Goal: Task Accomplishment & Management: Manage account settings

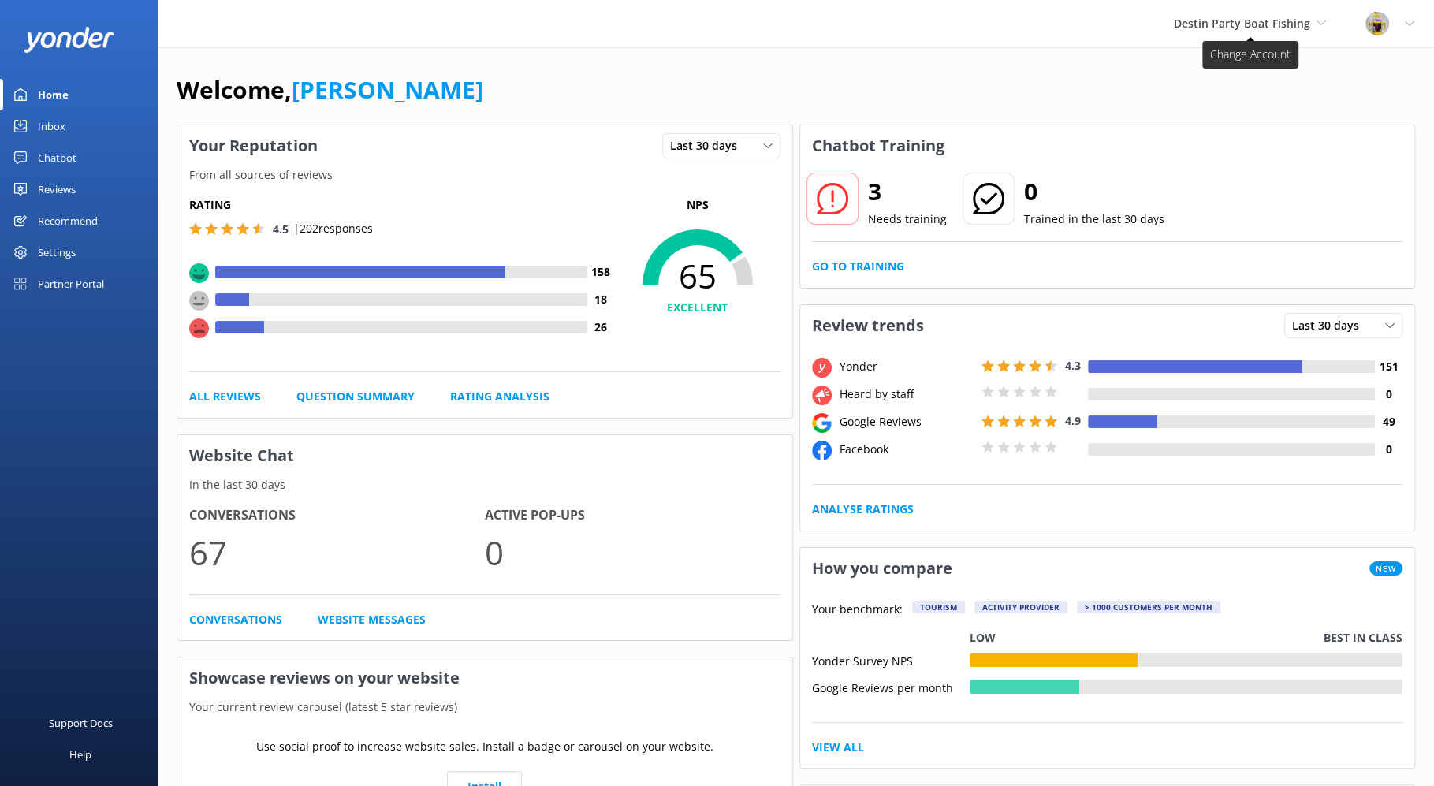
click at [1317, 28] on span "Destin Party Boat Fishing" at bounding box center [1250, 23] width 152 height 17
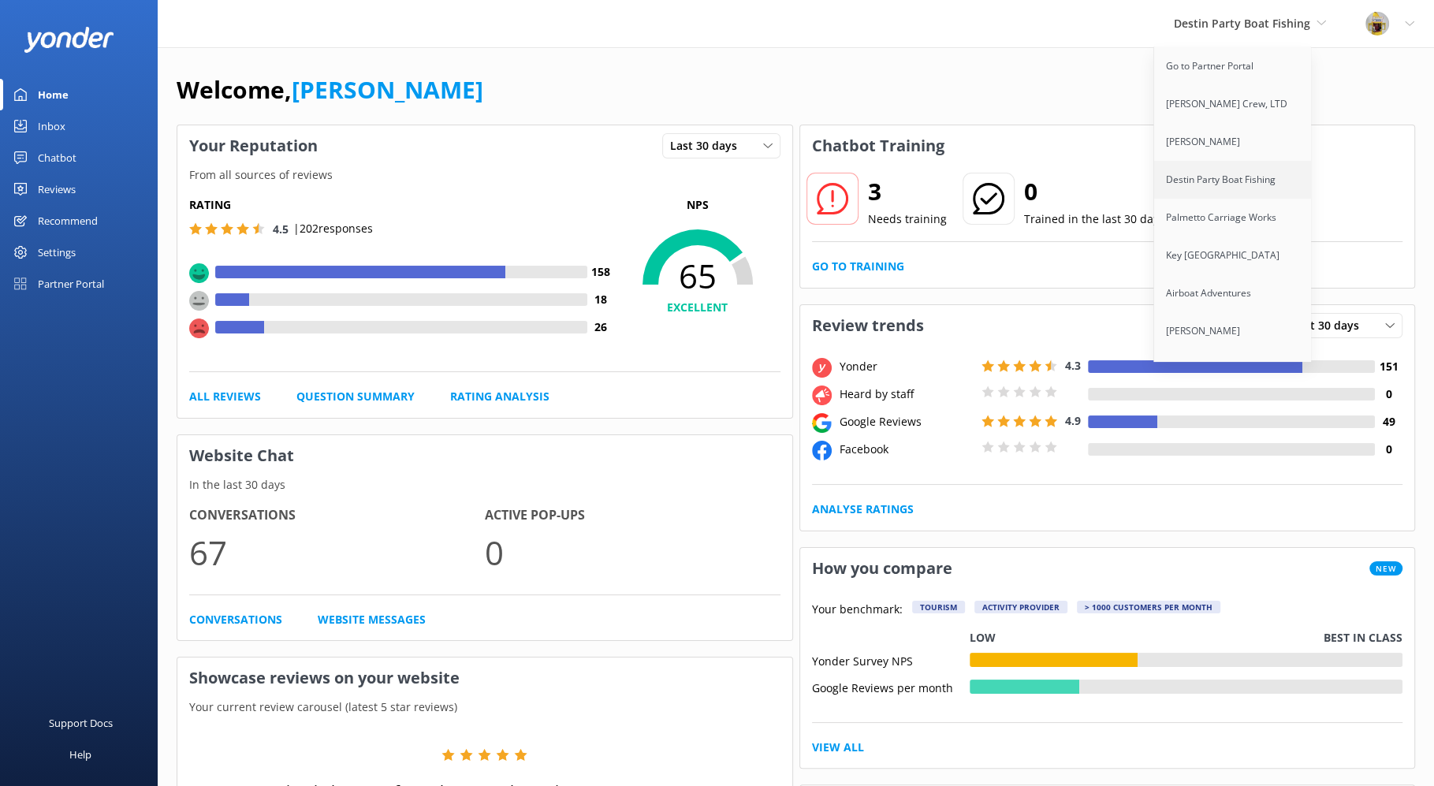
click at [1231, 175] on link "Destin Party Boat Fishing" at bounding box center [1233, 180] width 158 height 38
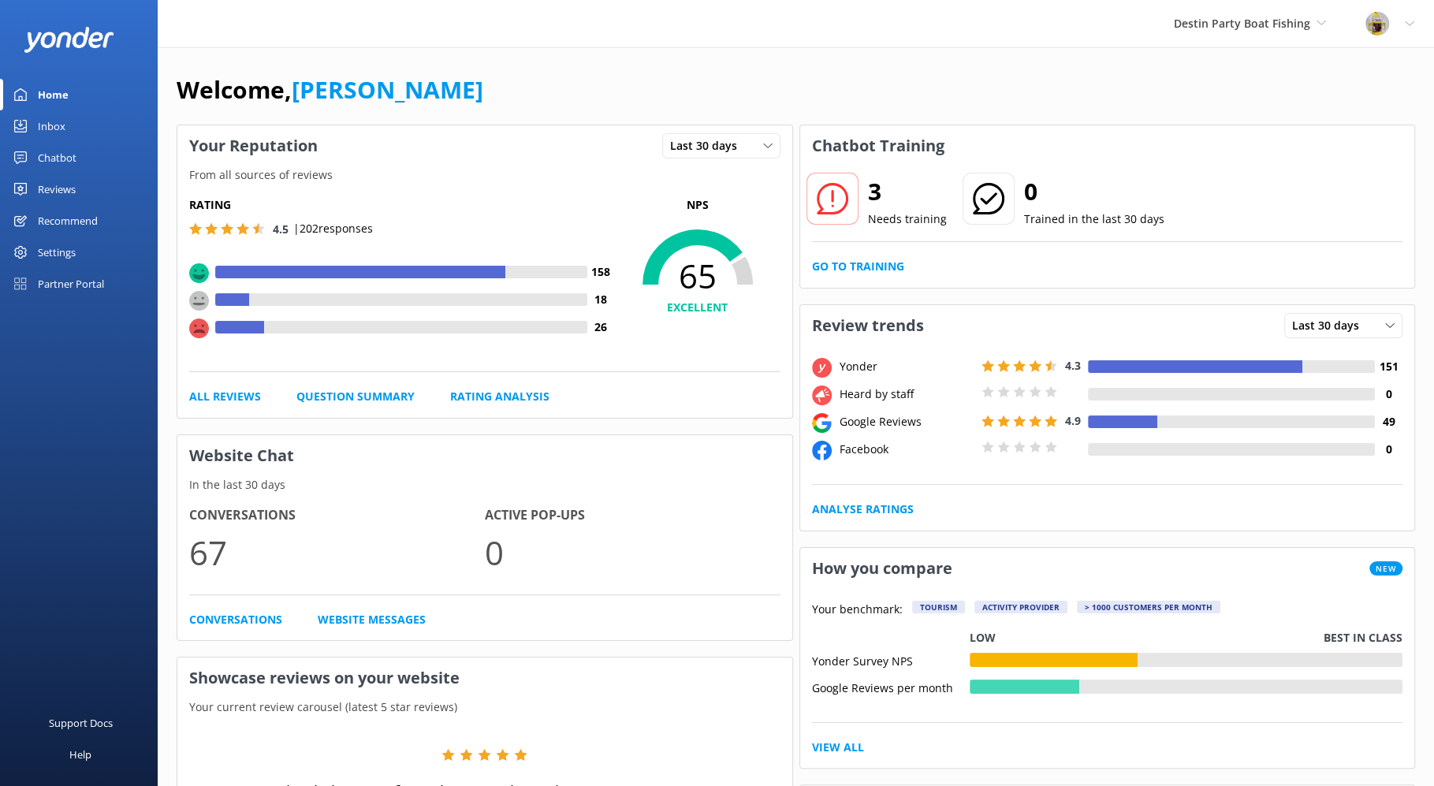
click at [61, 151] on div "Chatbot" at bounding box center [57, 158] width 39 height 32
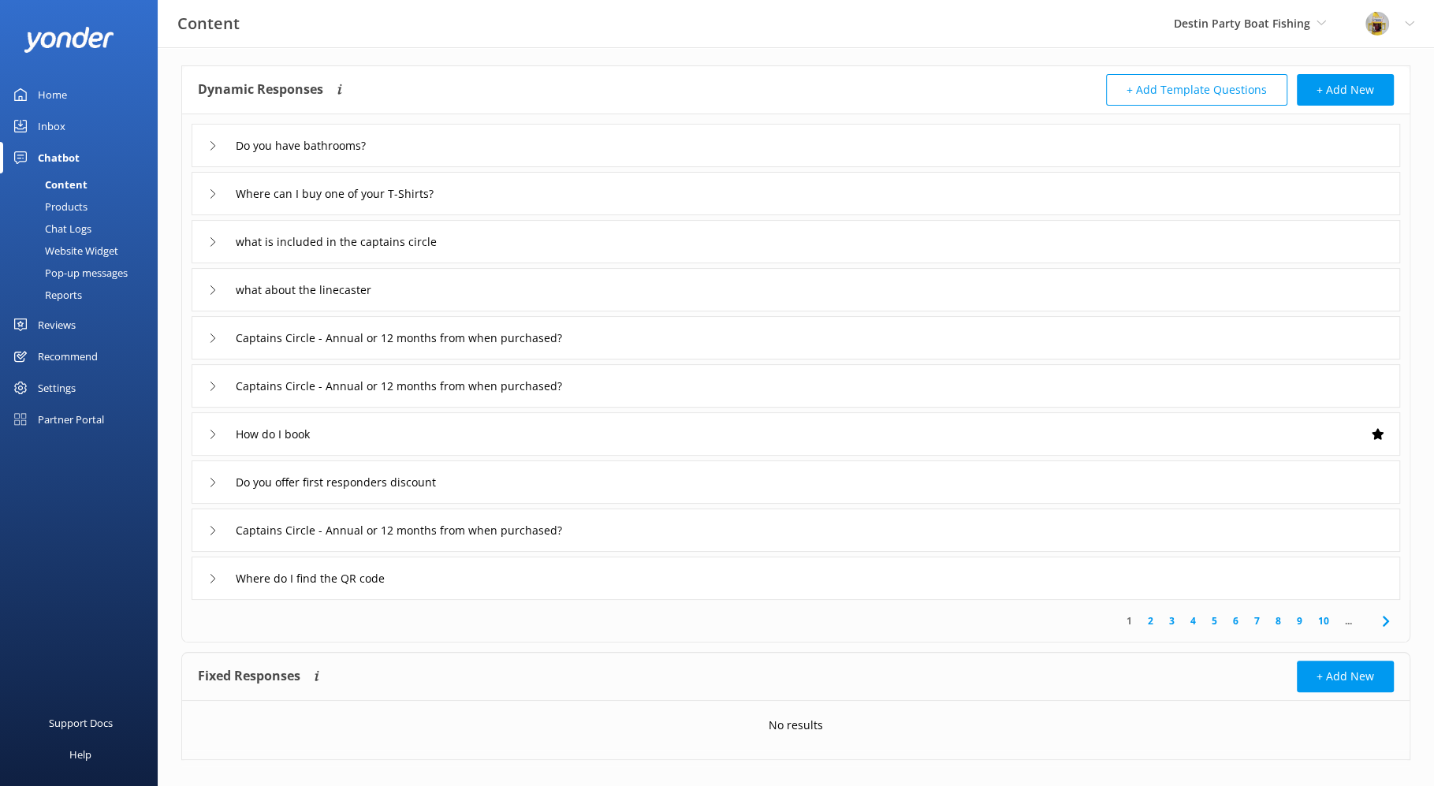
scroll to position [84, 0]
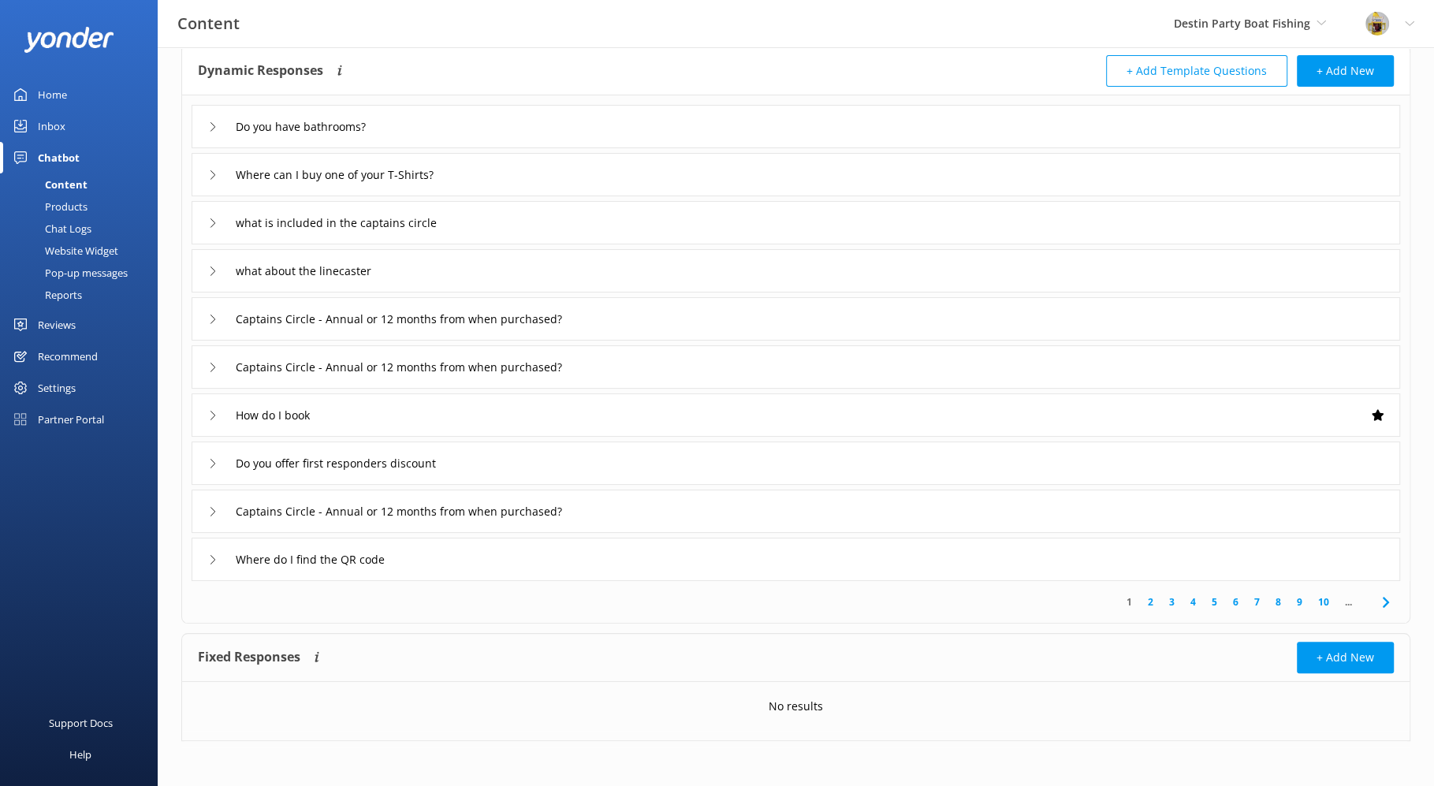
click at [52, 128] on div "Inbox" at bounding box center [52, 126] width 28 height 32
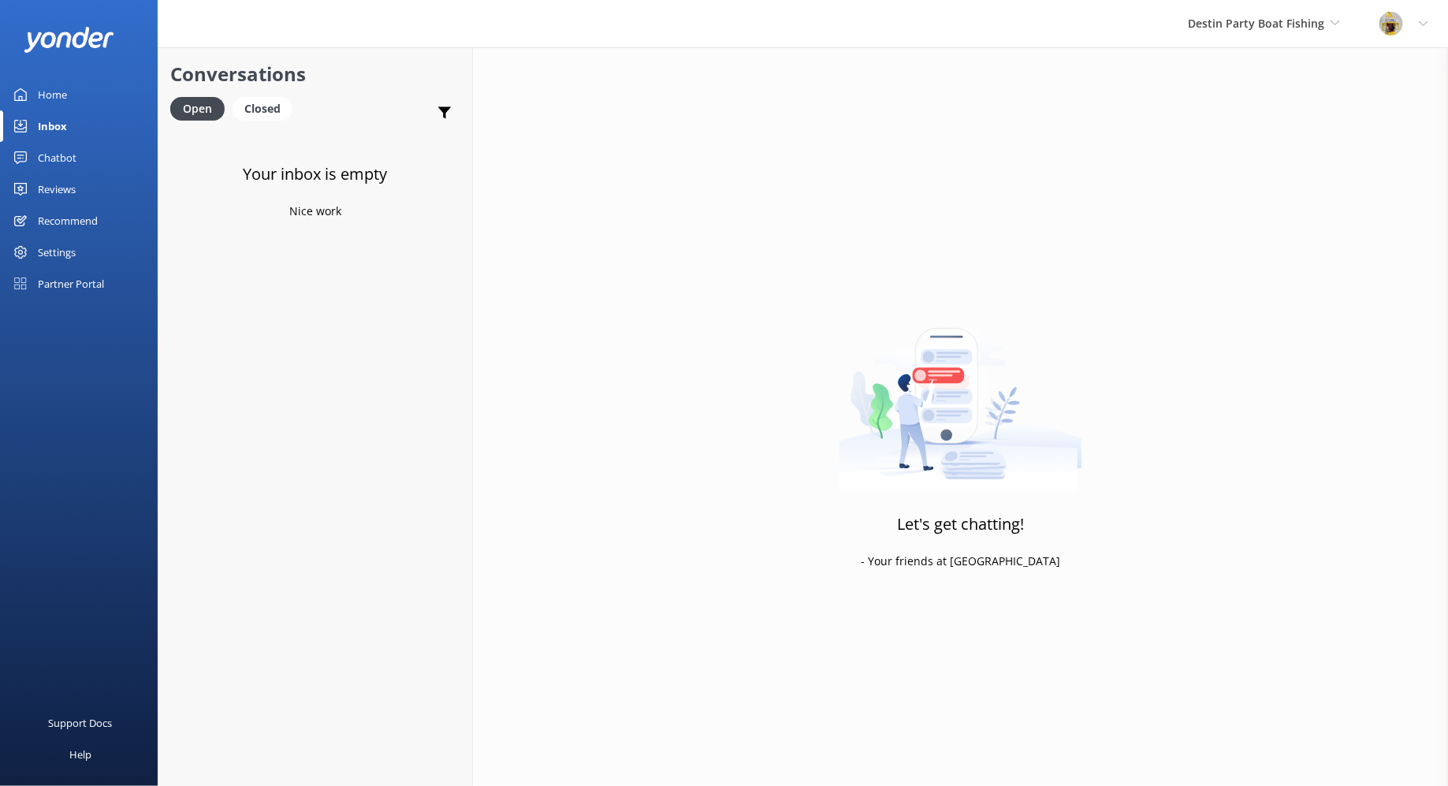
click at [62, 158] on div "Chatbot" at bounding box center [57, 158] width 39 height 32
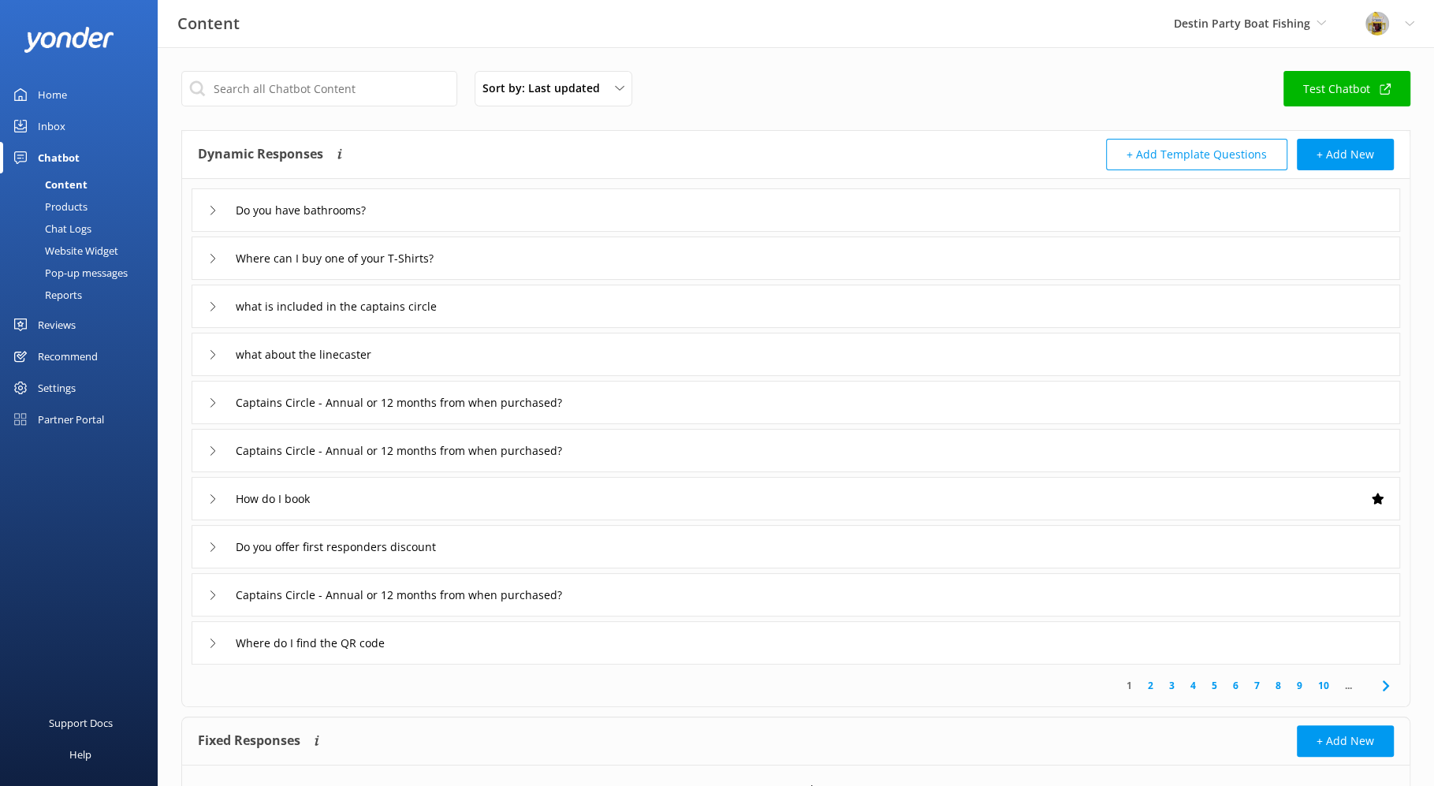
click at [54, 95] on div "Home" at bounding box center [52, 95] width 29 height 32
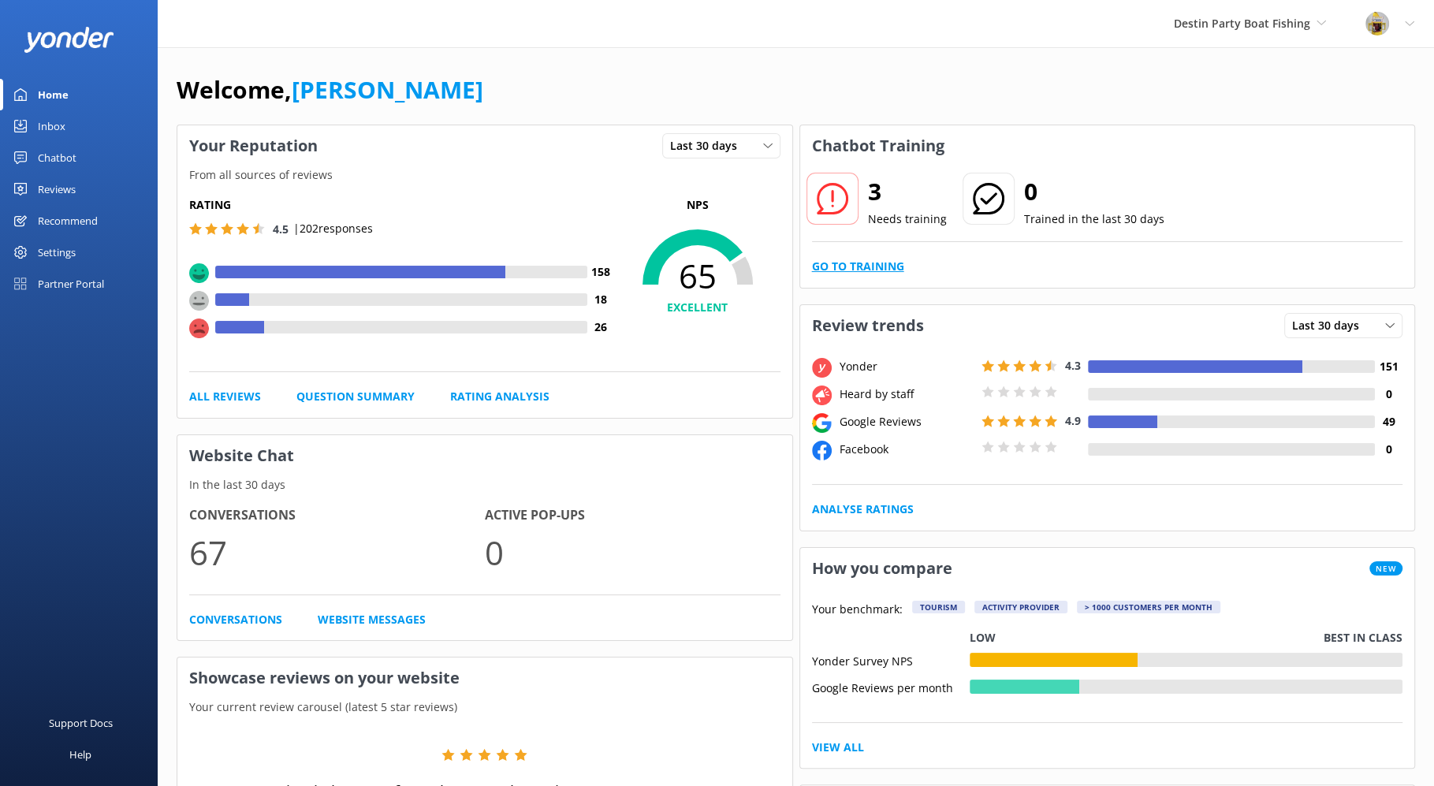
click at [881, 266] on link "Go to Training" at bounding box center [858, 266] width 92 height 17
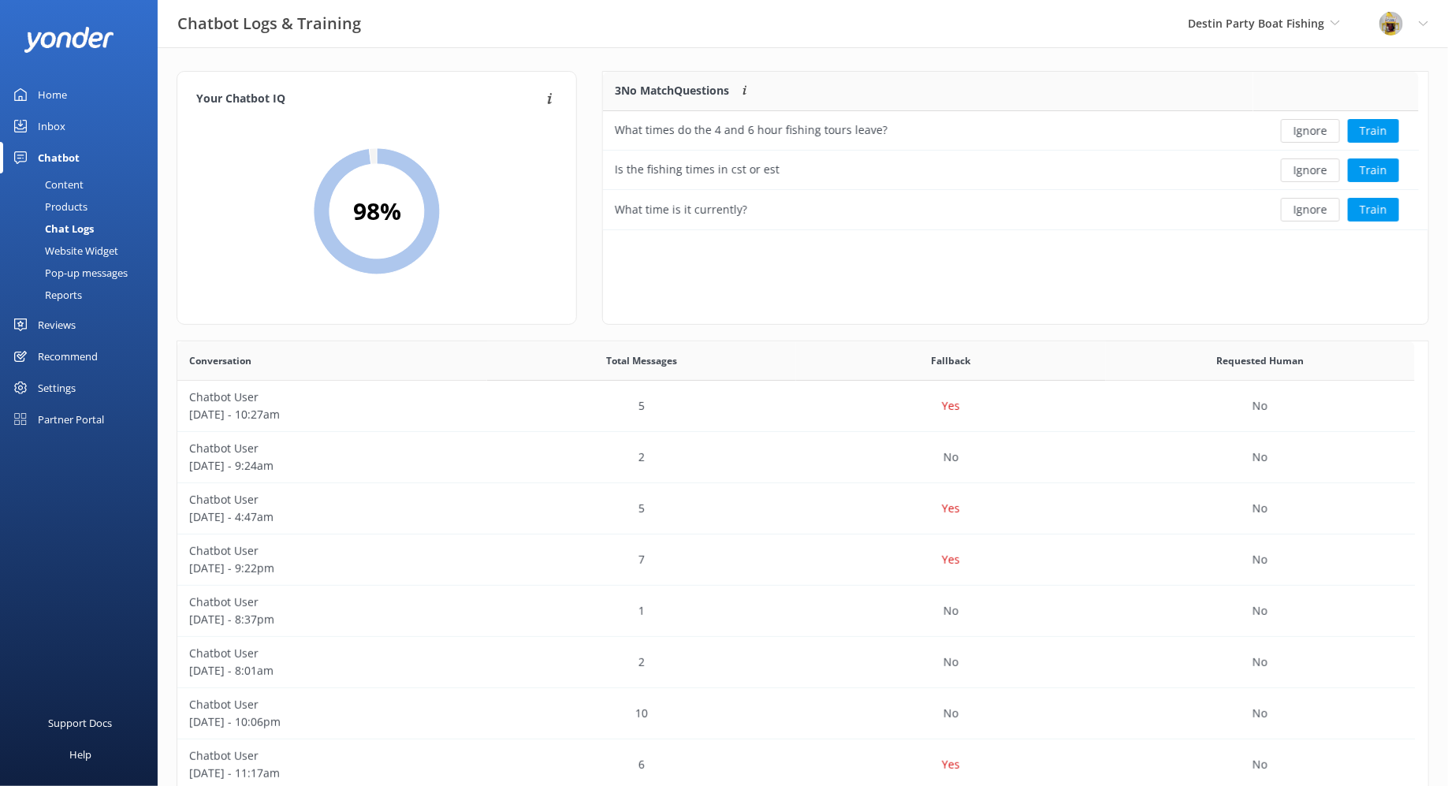
scroll to position [143, 801]
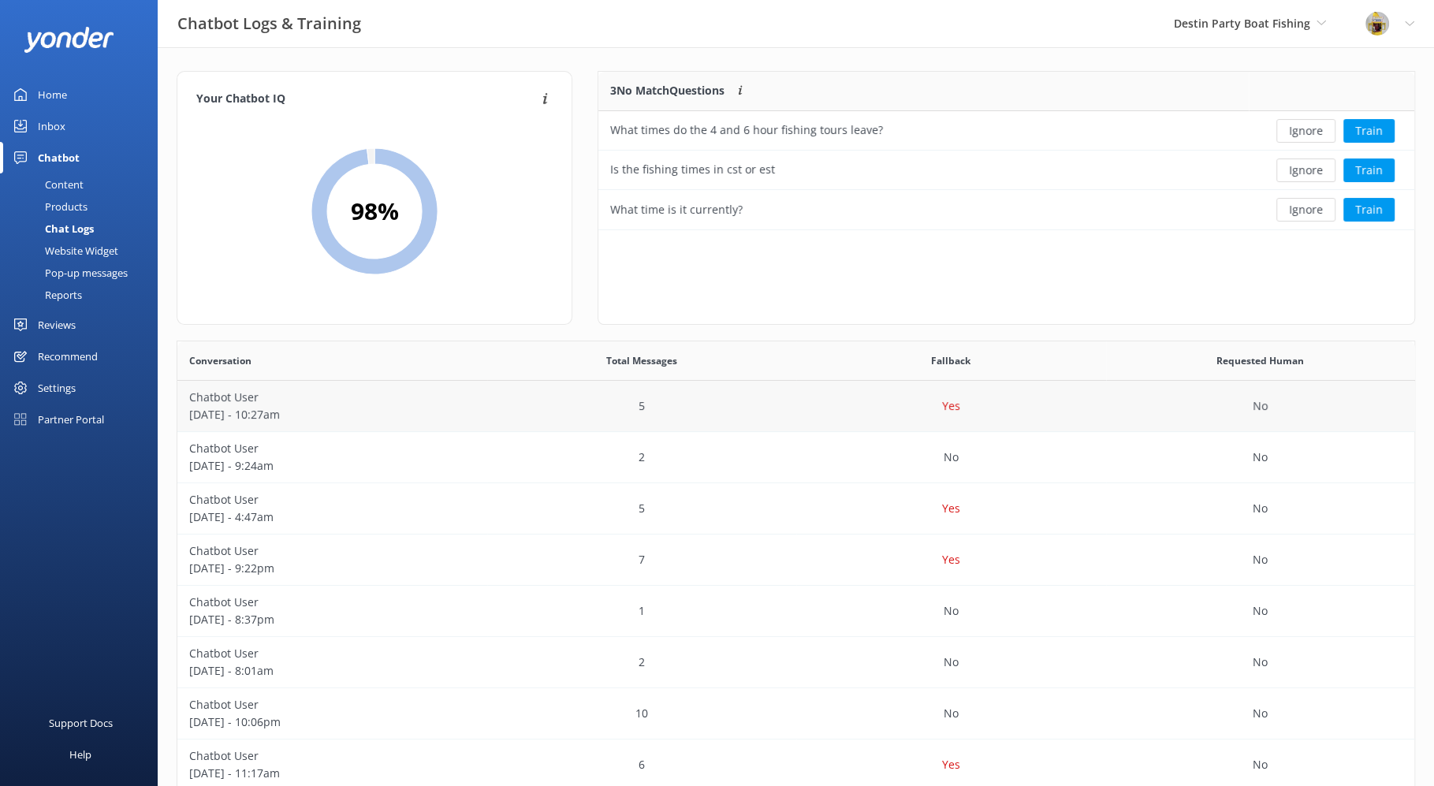
click at [231, 403] on p "Chatbot User" at bounding box center [332, 397] width 286 height 17
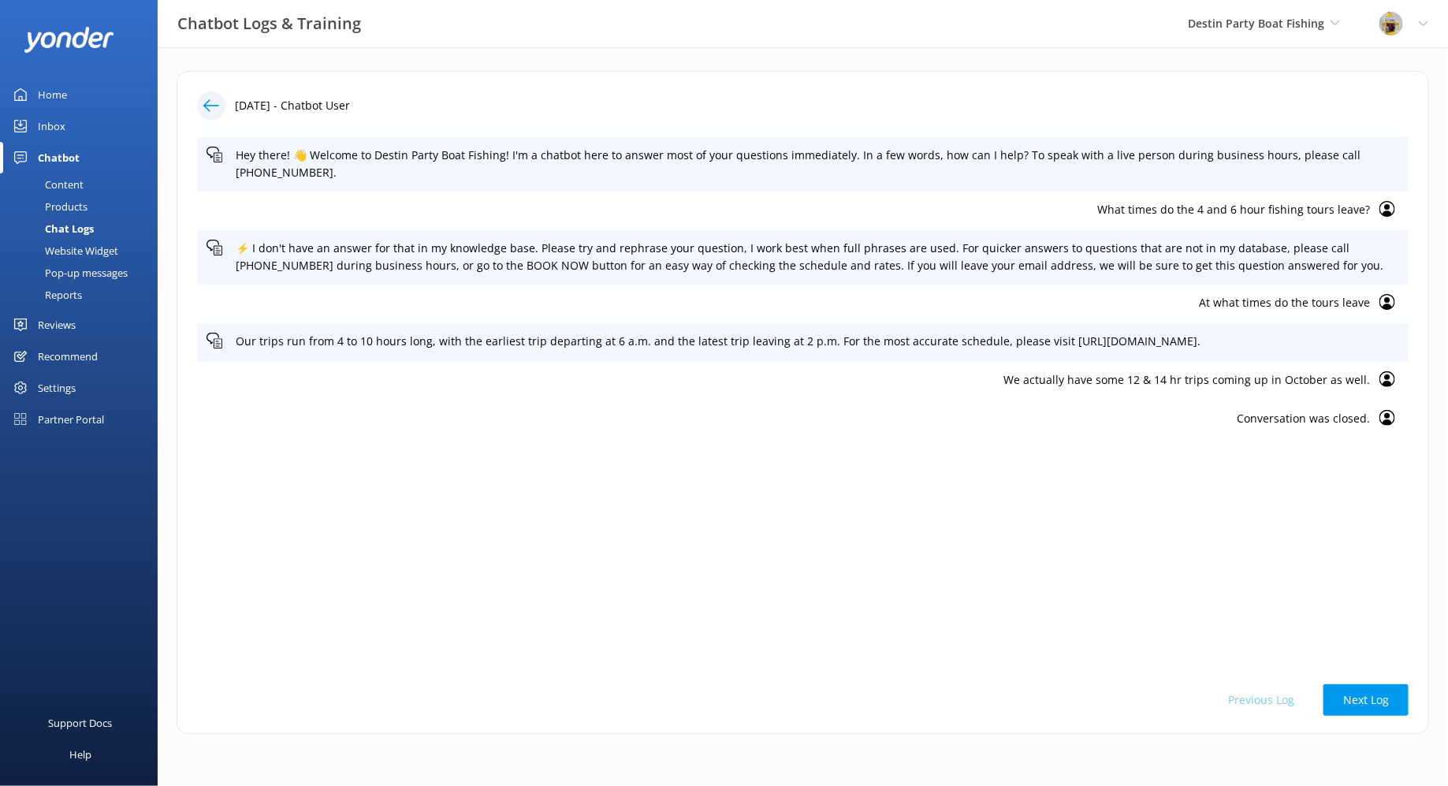
click at [208, 103] on icon at bounding box center [211, 106] width 16 height 16
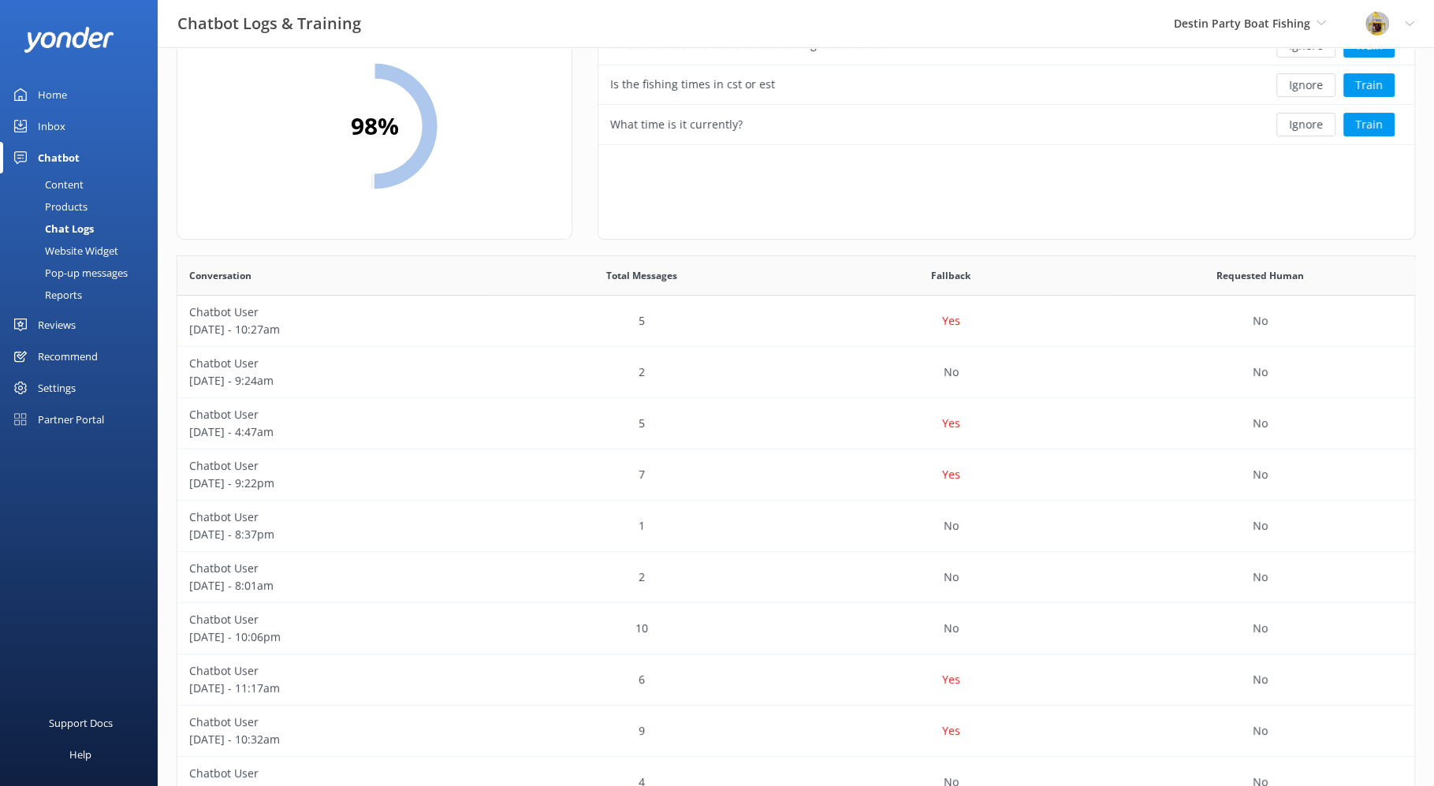
scroll to position [190, 0]
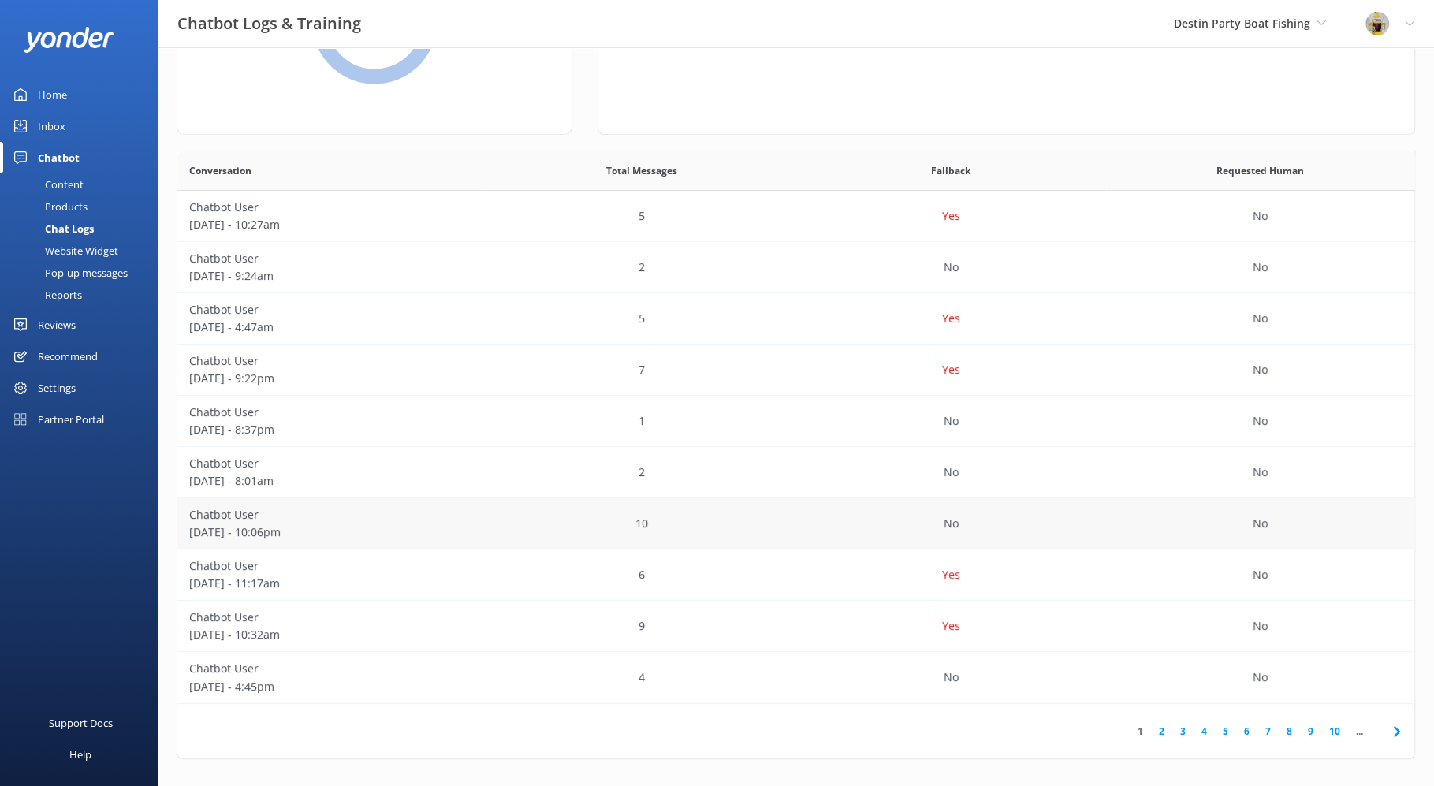
click at [356, 511] on p "Chatbot User" at bounding box center [332, 514] width 286 height 17
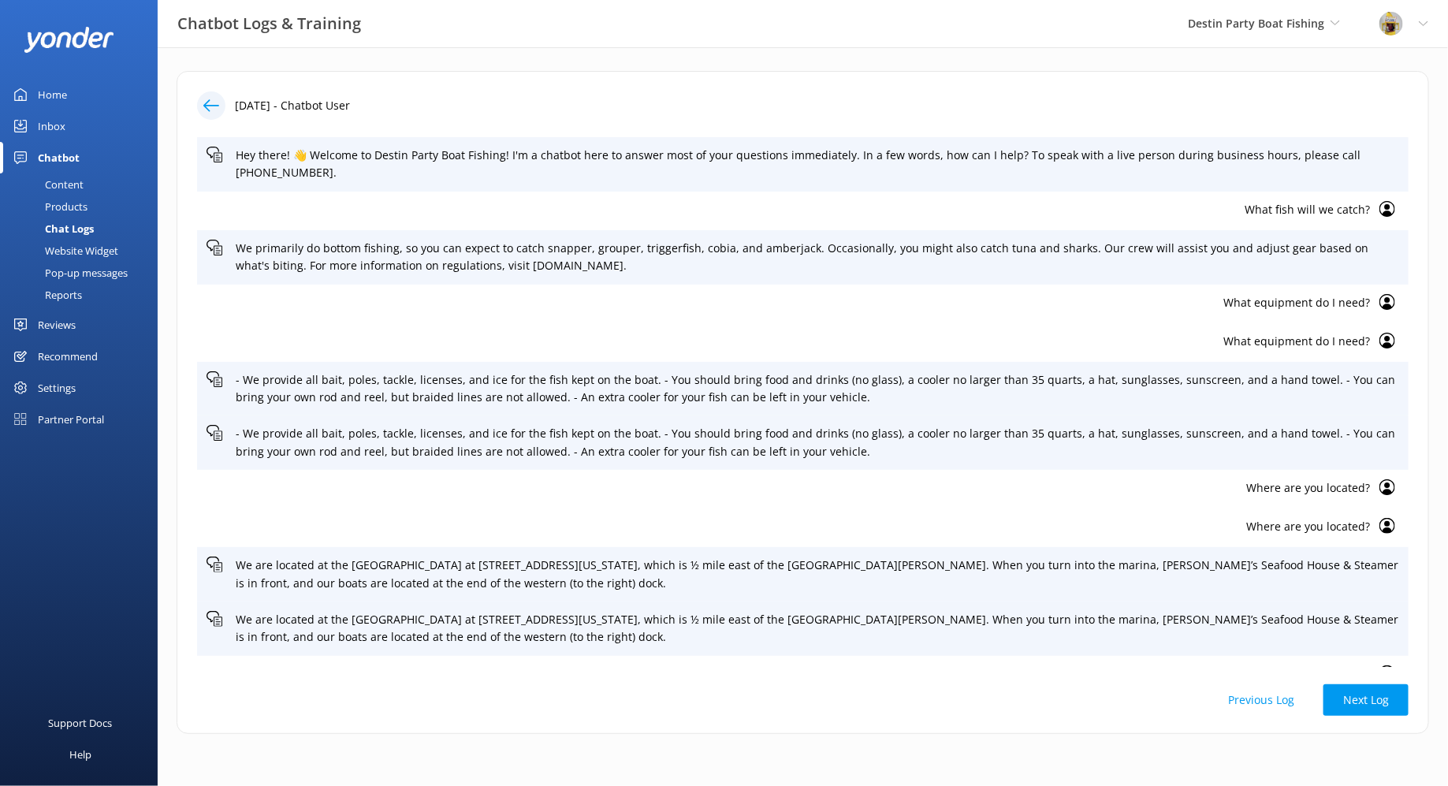
click at [77, 230] on div "Chat Logs" at bounding box center [51, 229] width 84 height 22
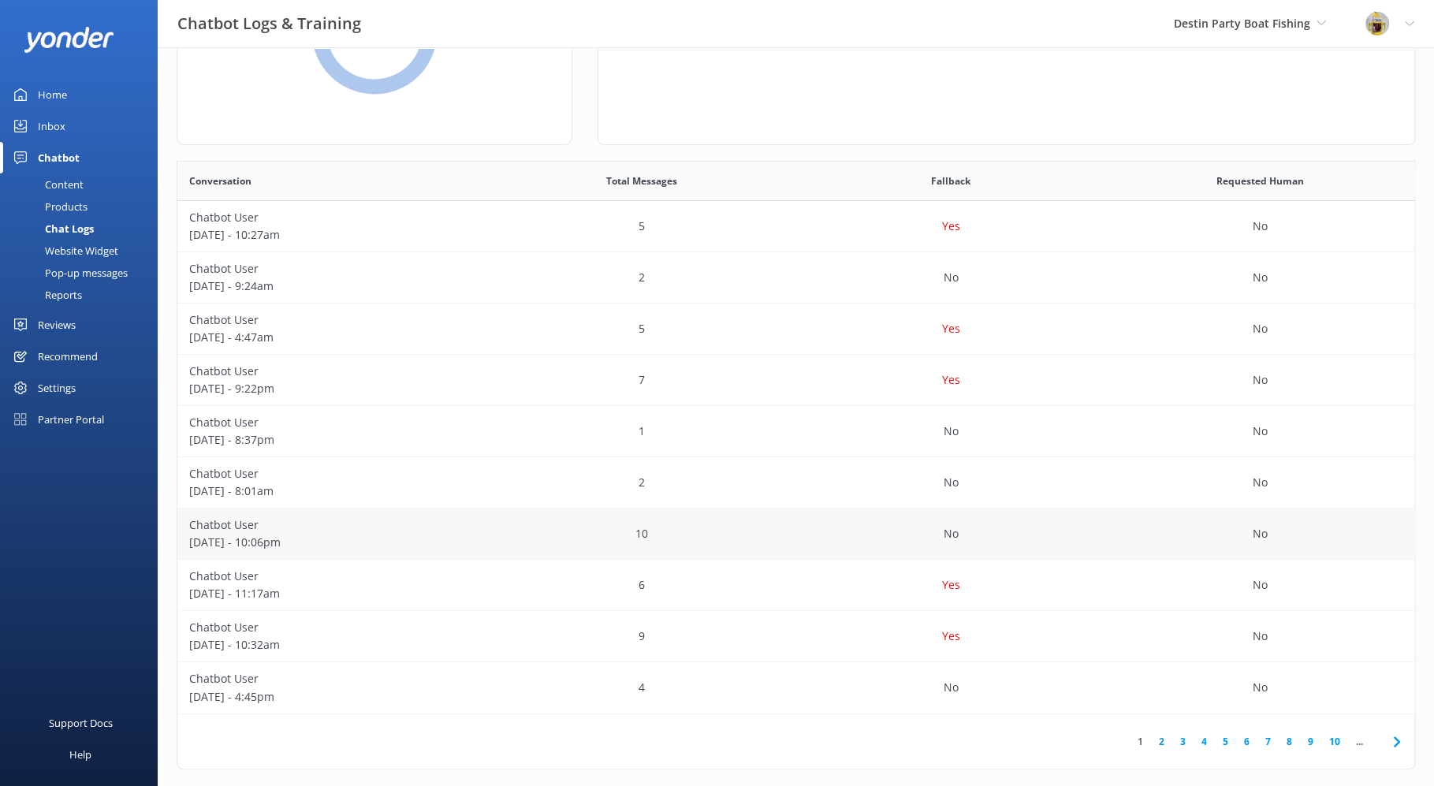
scroll to position [193, 0]
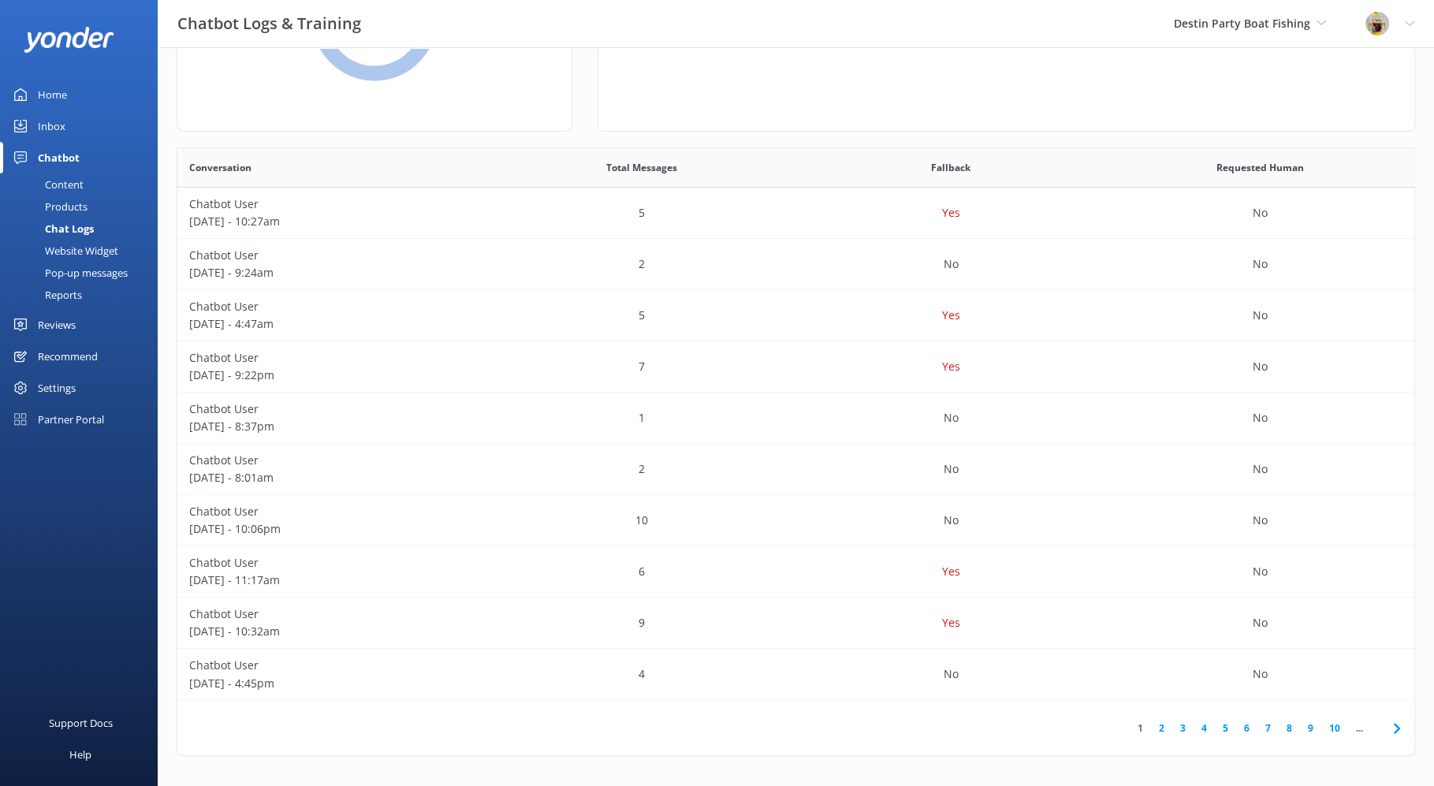
click at [1182, 729] on link "3" at bounding box center [1182, 728] width 21 height 15
click at [993, 211] on div "Yes" at bounding box center [951, 213] width 310 height 51
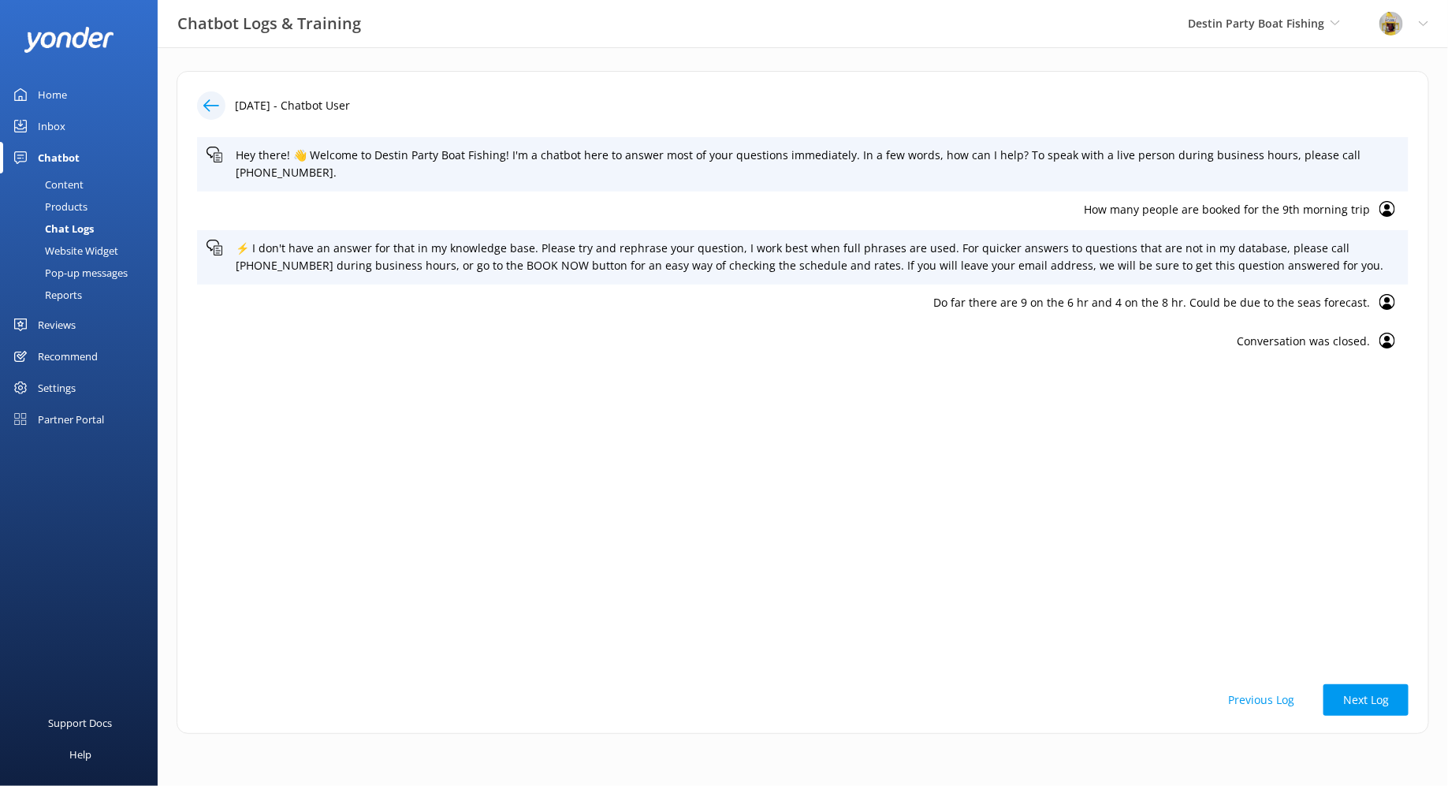
click at [212, 110] on icon at bounding box center [211, 106] width 16 height 16
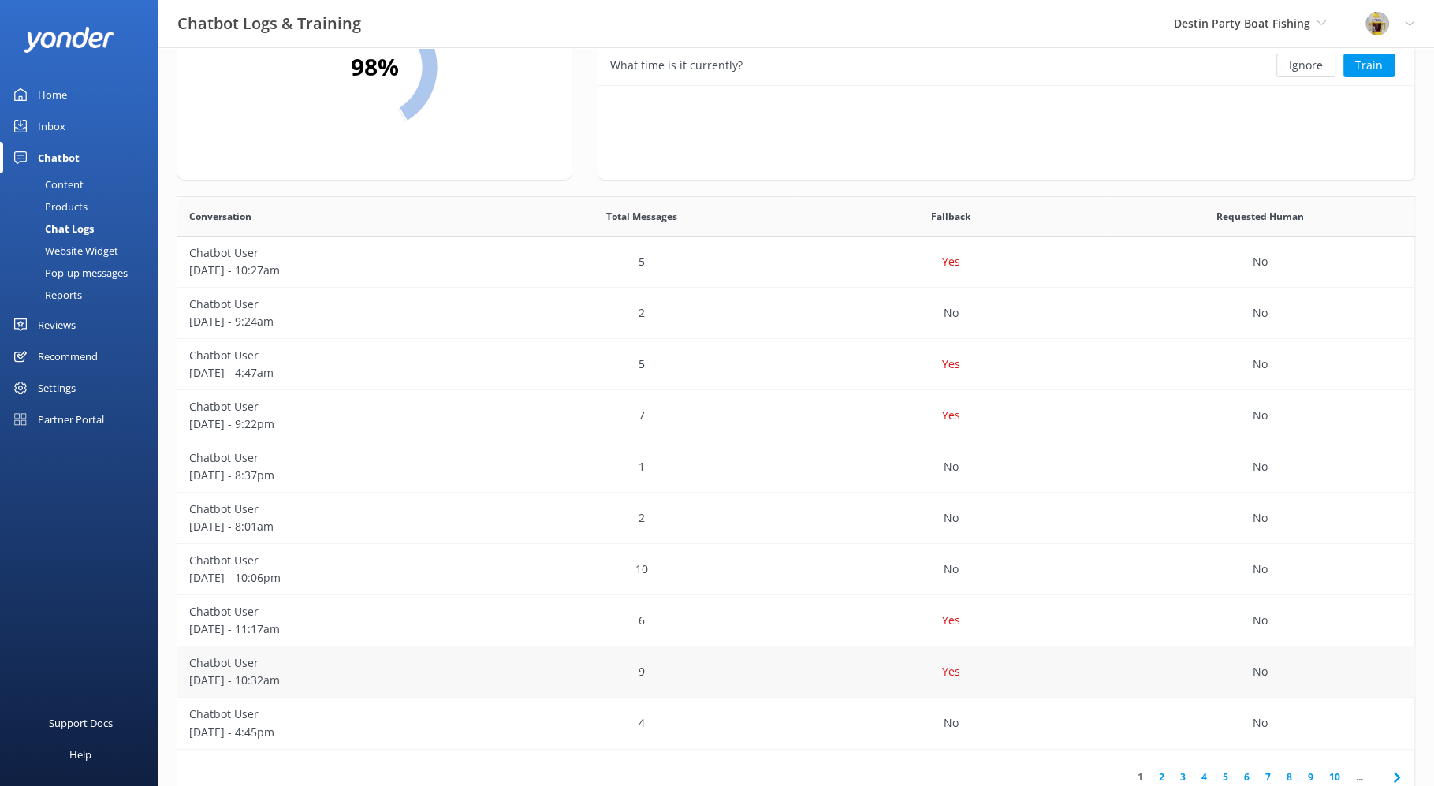
scroll to position [193, 0]
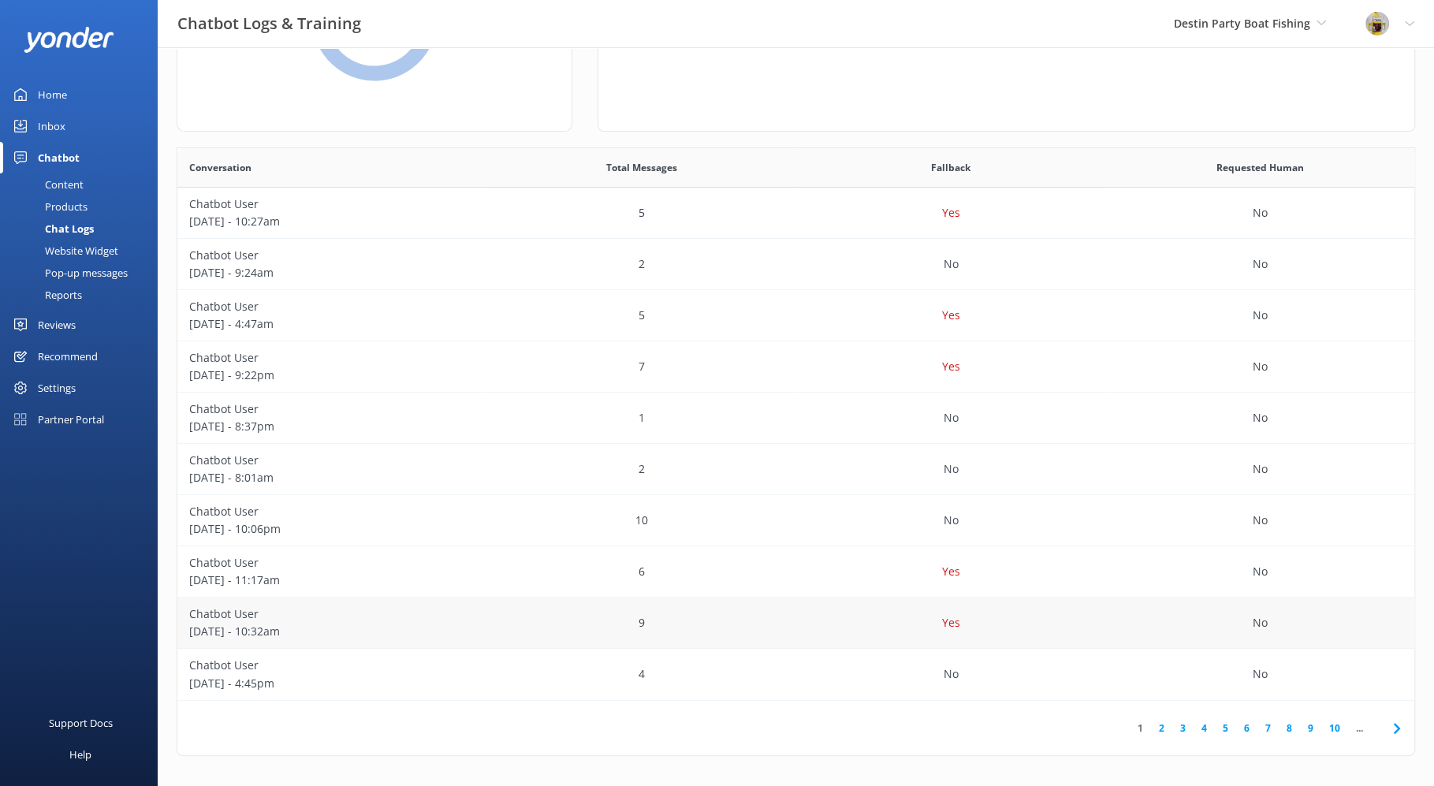
click at [782, 609] on div "9" at bounding box center [642, 623] width 310 height 51
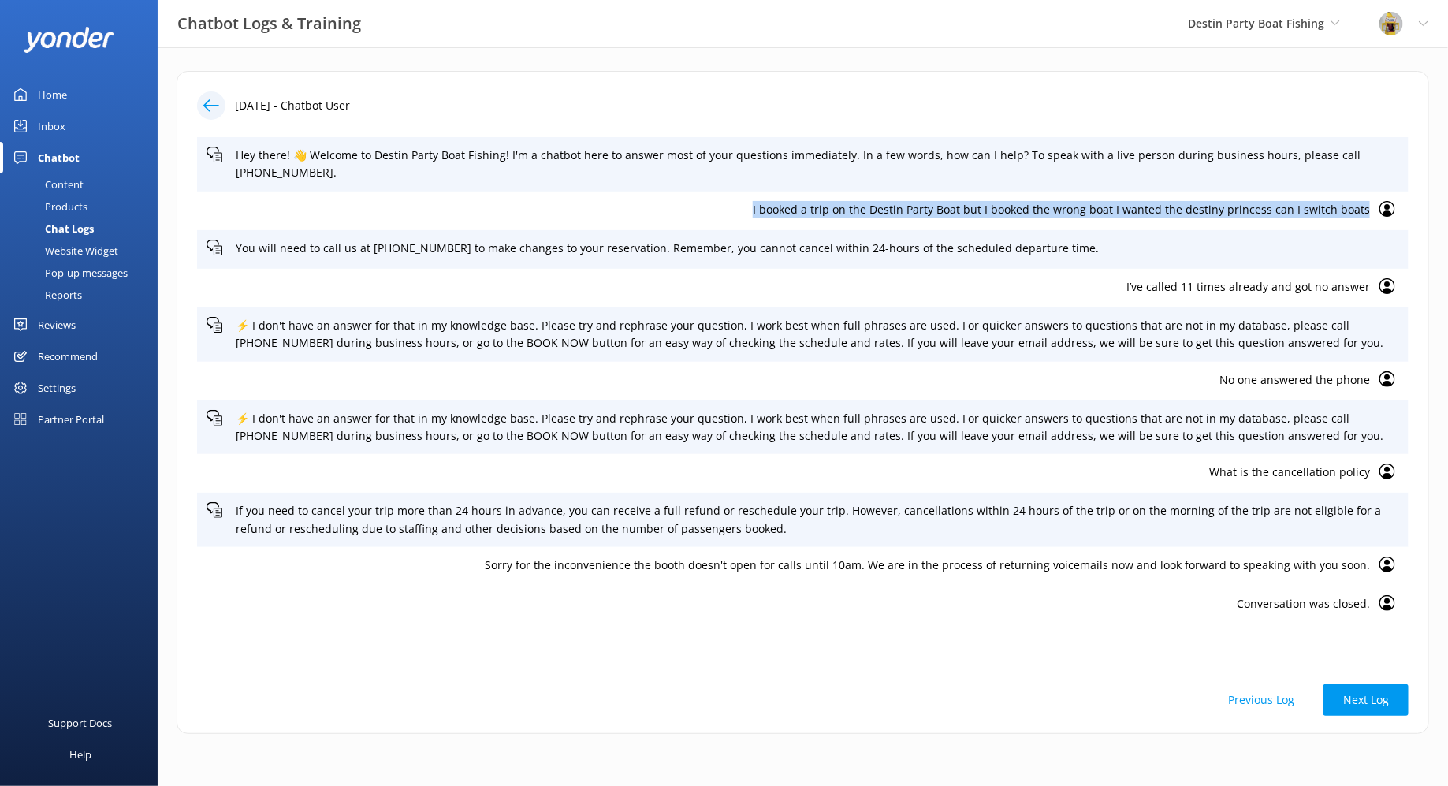
drag, startPoint x: 772, startPoint y: 210, endPoint x: 1324, endPoint y: 225, distance: 552.8
click at [1324, 225] on div "I booked a trip on the Destin Party Boat but I booked the wrong boat I wanted t…" at bounding box center [803, 211] width 1212 height 39
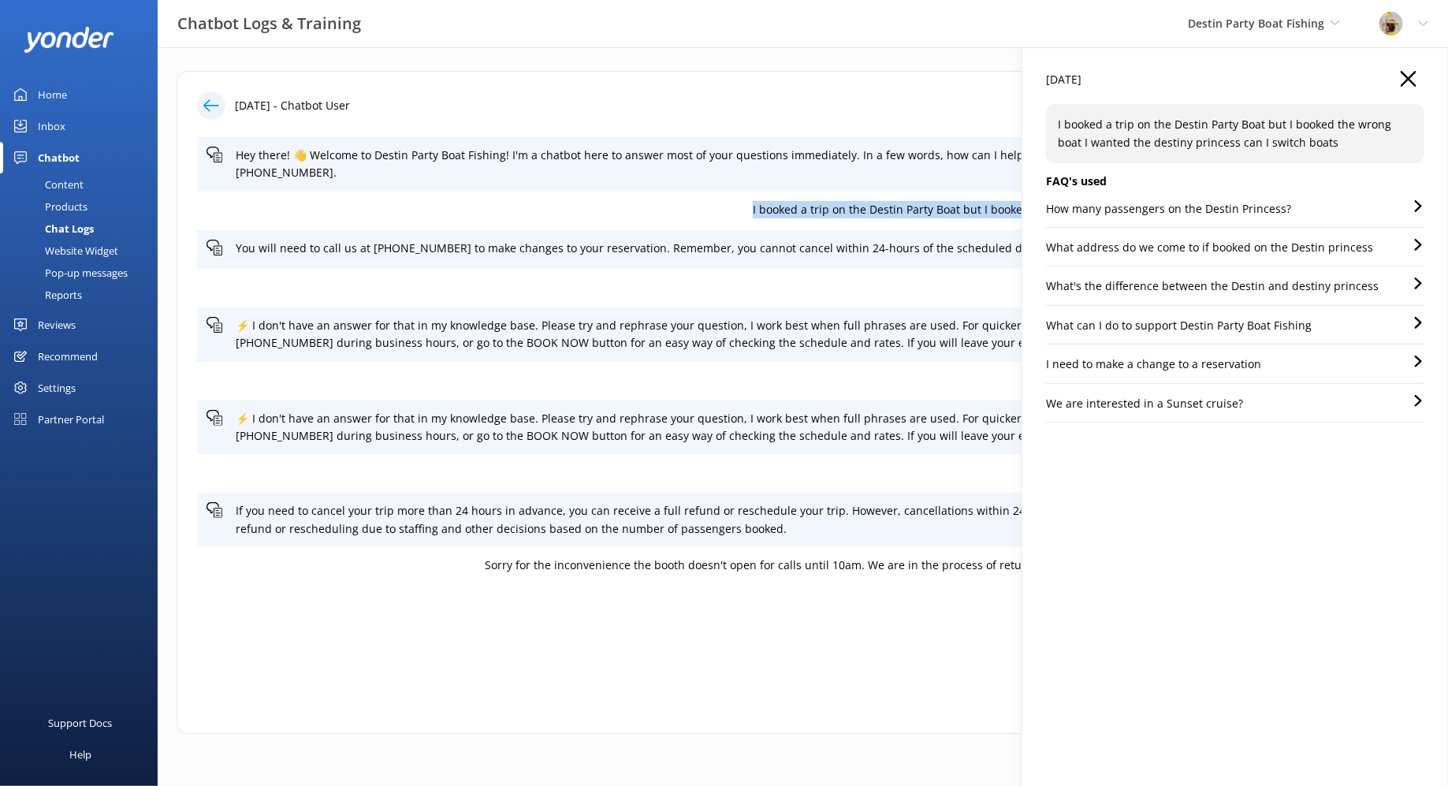
copy p "I booked a trip on the Destin Party Boat but I booked the wrong boat I wanted t…"
click at [1409, 78] on use "button" at bounding box center [1409, 79] width 16 height 16
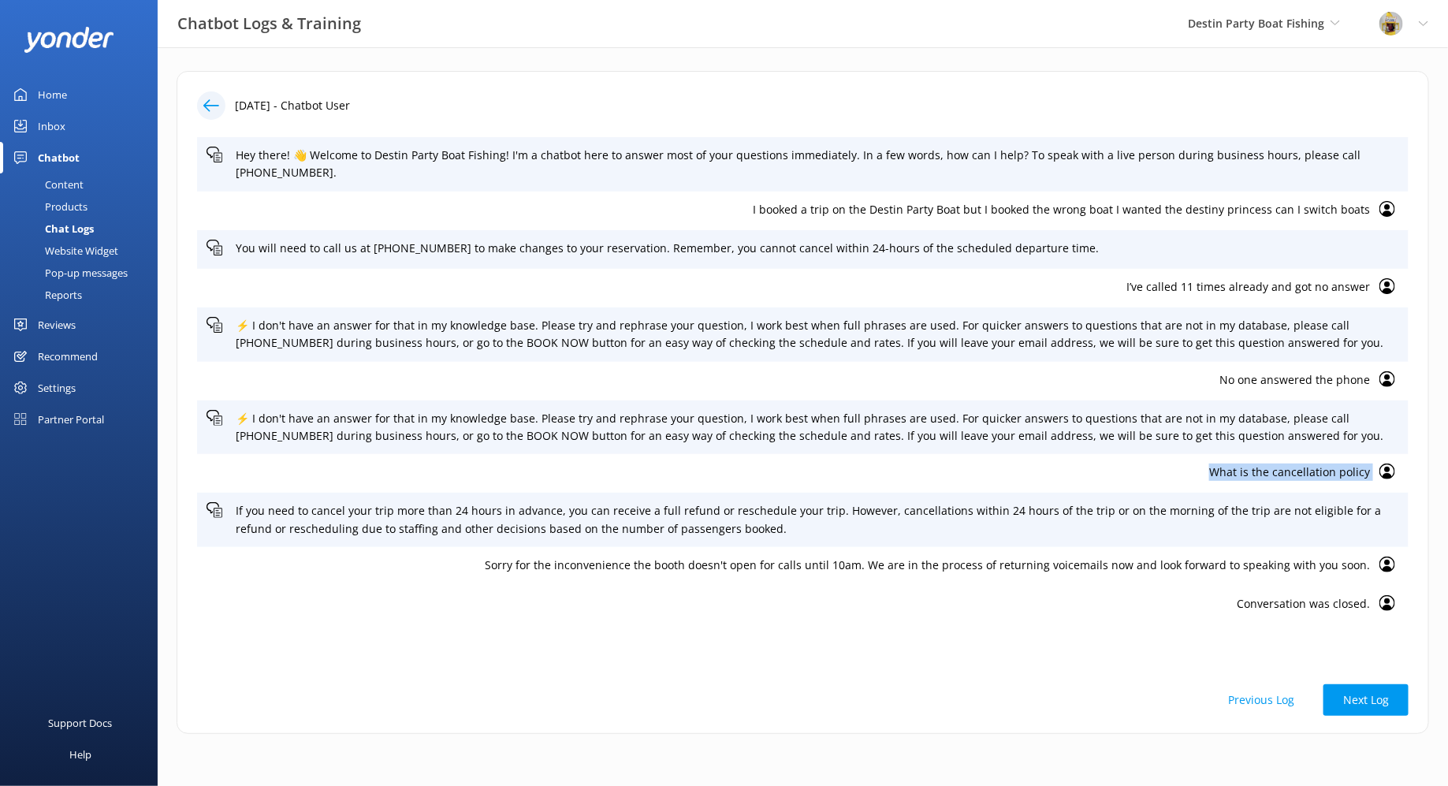
drag, startPoint x: 1212, startPoint y: 475, endPoint x: 1375, endPoint y: 475, distance: 162.4
click at [1375, 475] on div "What is the cancellation policy" at bounding box center [803, 473] width 1212 height 39
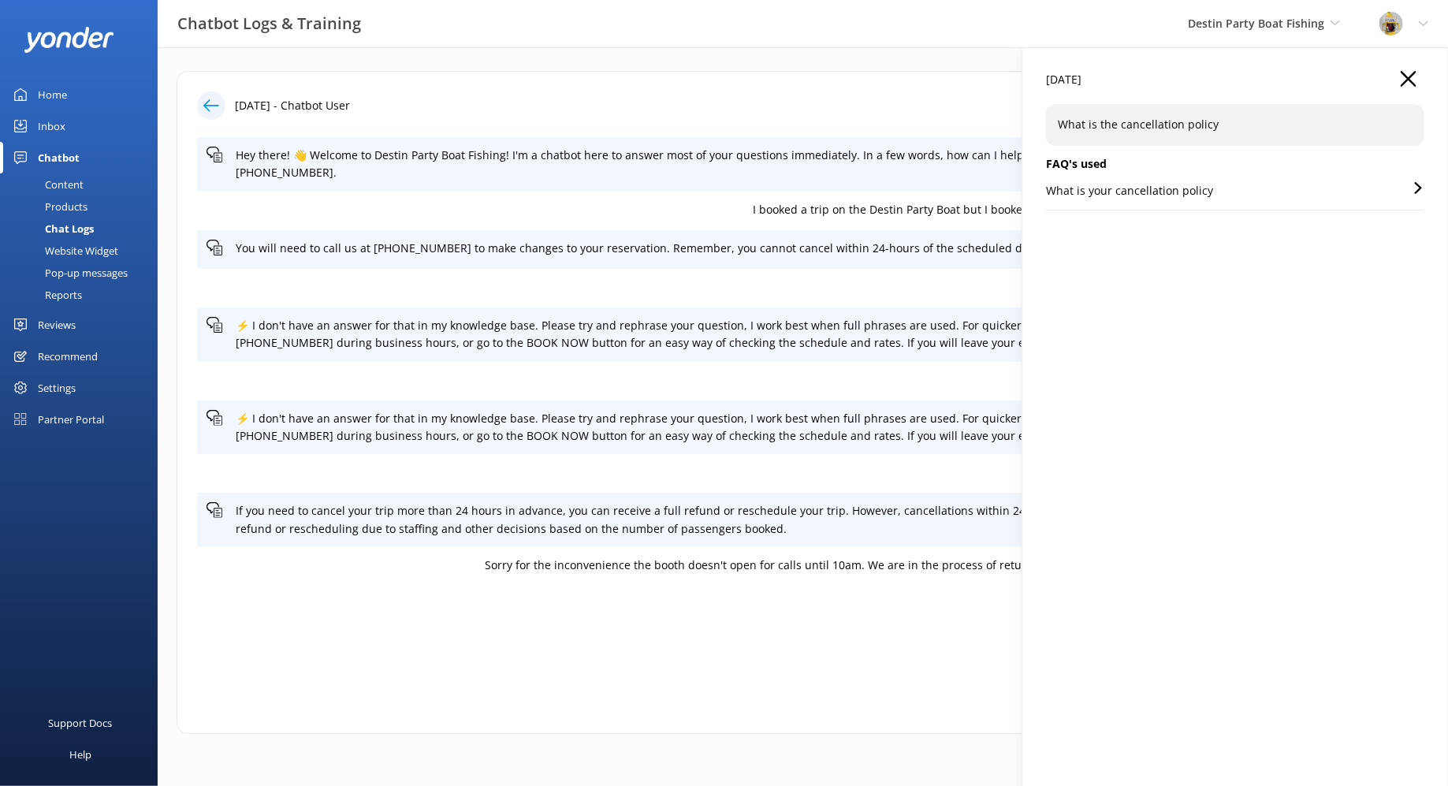
copy div "What is the cancellation policy"
click at [63, 98] on div "Home" at bounding box center [52, 95] width 29 height 32
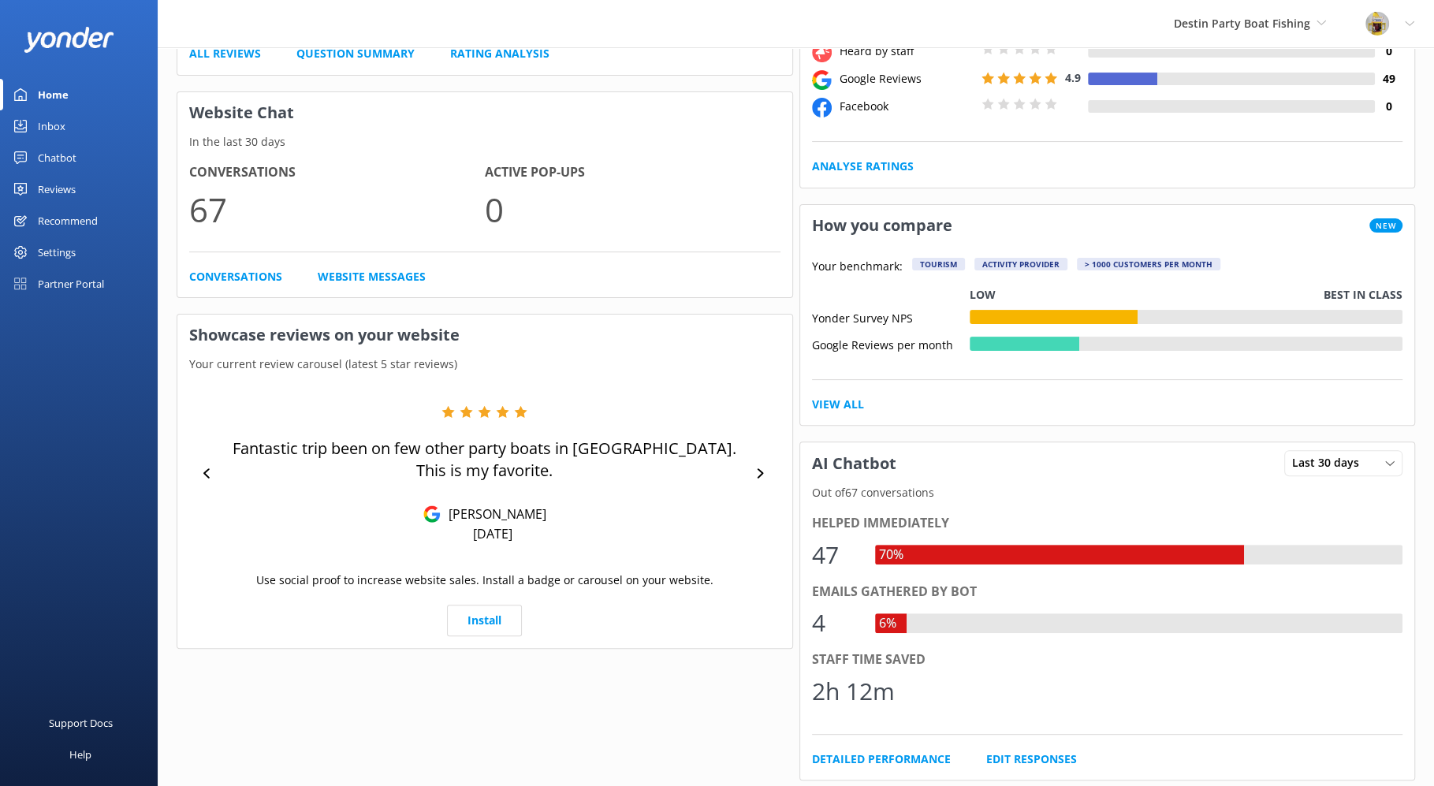
scroll to position [349, 0]
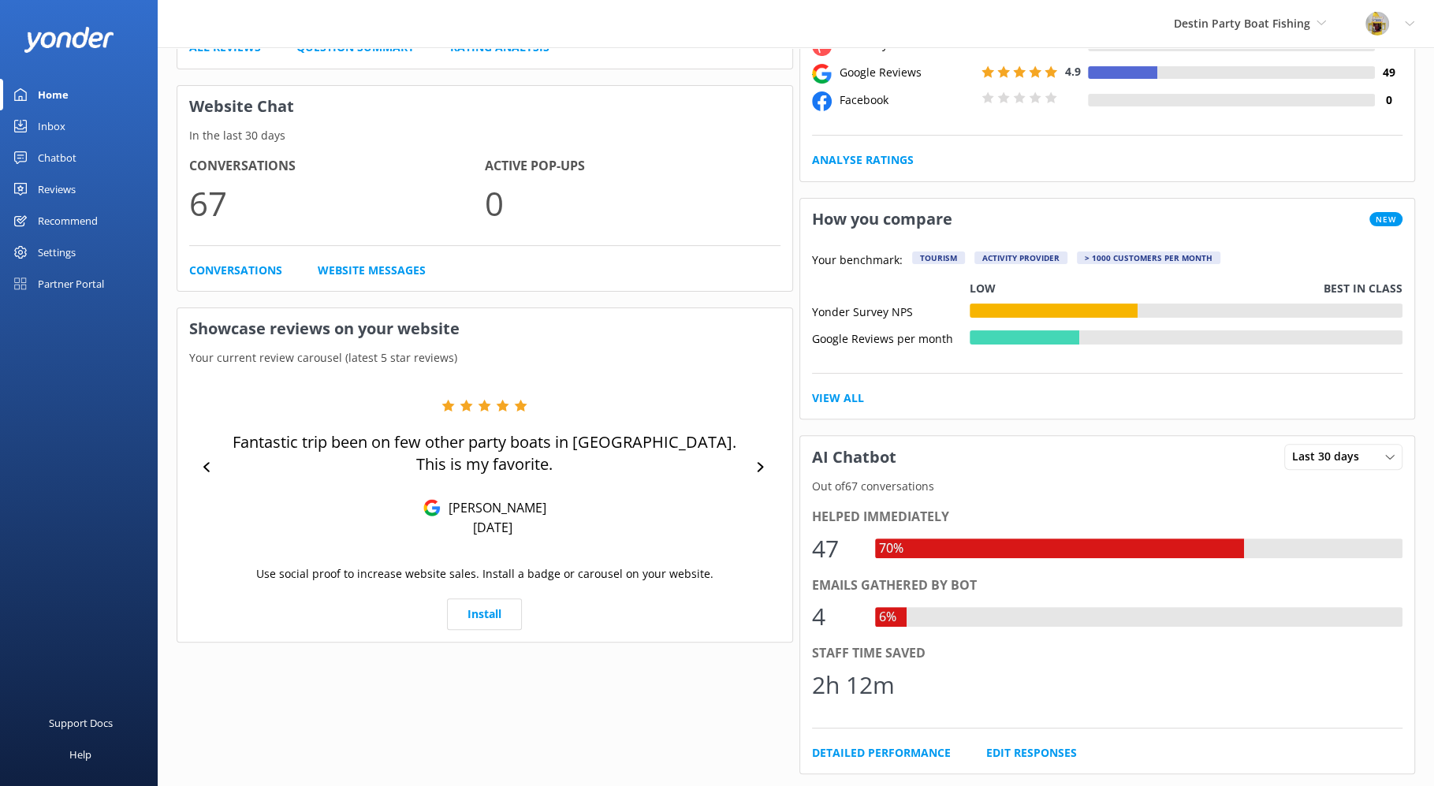
click at [68, 219] on div "Recommend" at bounding box center [68, 221] width 60 height 32
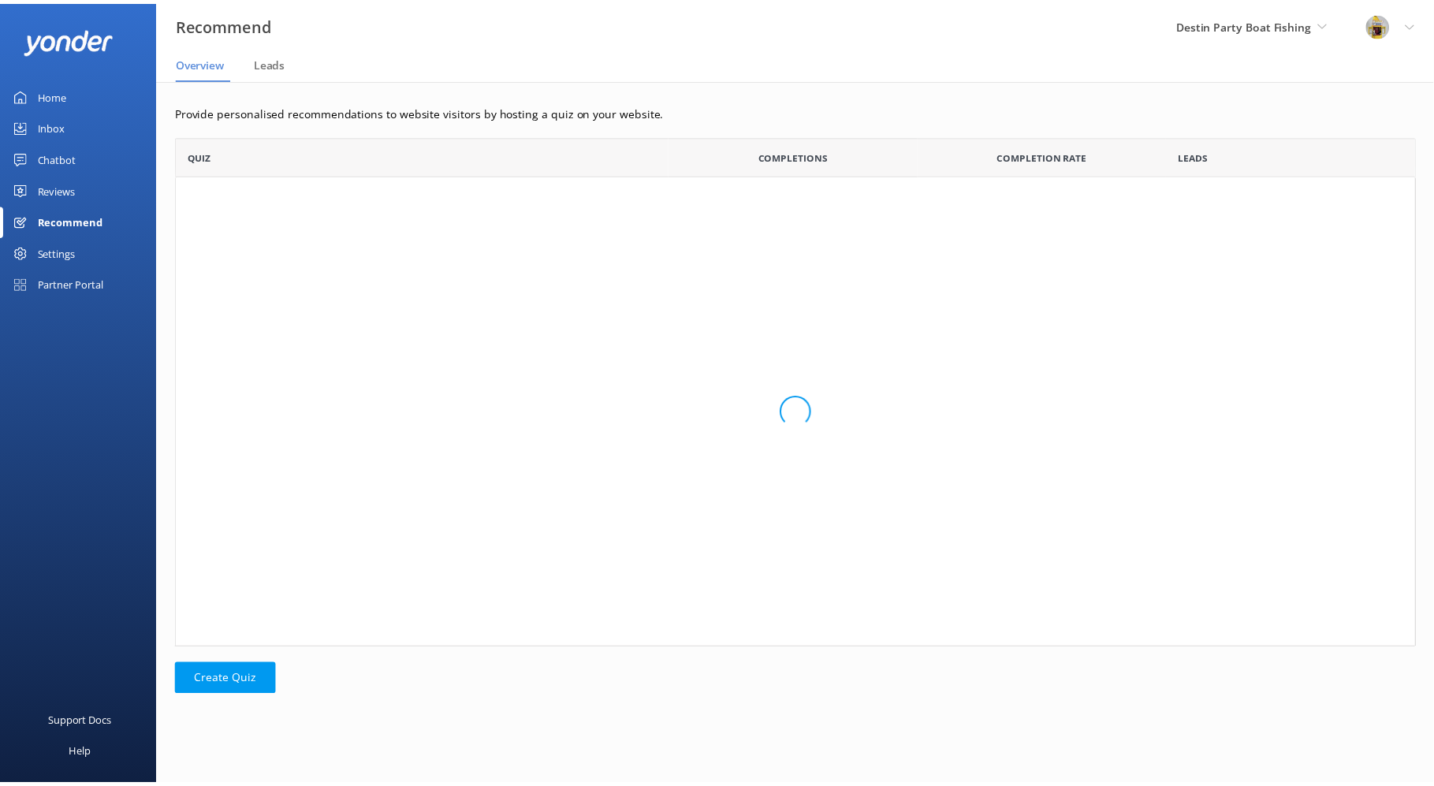
scroll to position [497, 1238]
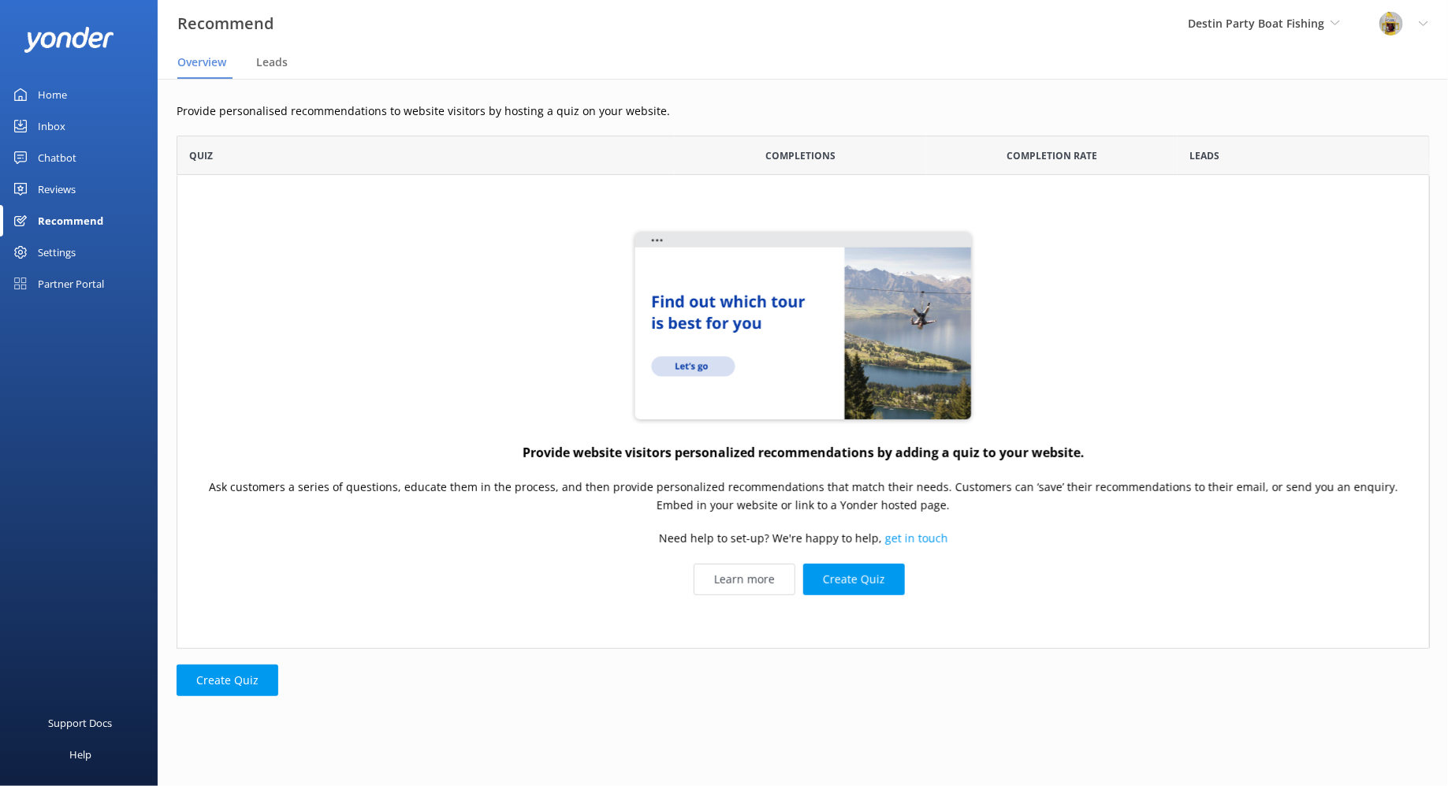
click at [73, 251] on div "Settings" at bounding box center [57, 253] width 38 height 32
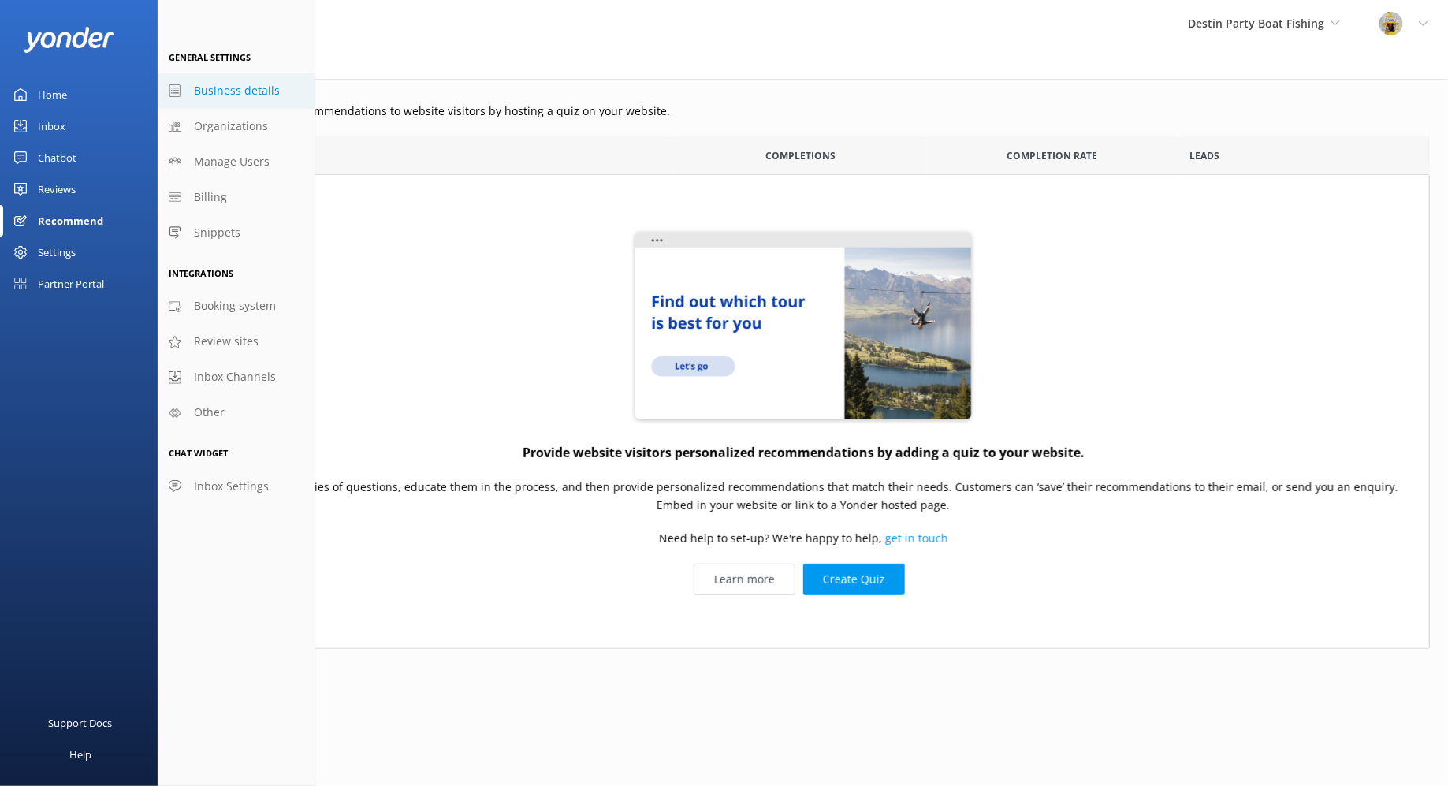
click at [253, 95] on span "Business details" at bounding box center [237, 90] width 86 height 17
select select "America/[GEOGRAPHIC_DATA]"
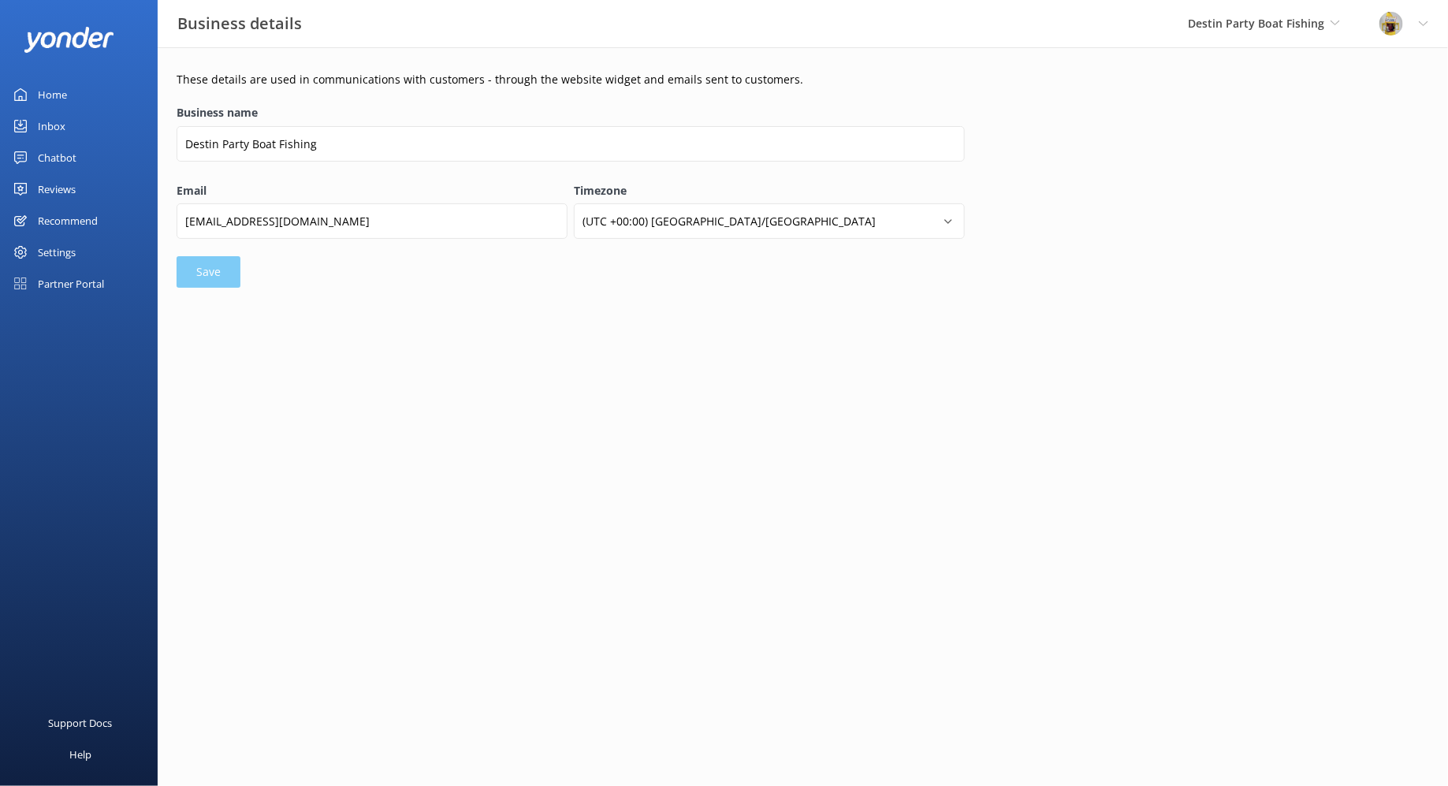
click at [61, 160] on div "Chatbot" at bounding box center [57, 158] width 39 height 32
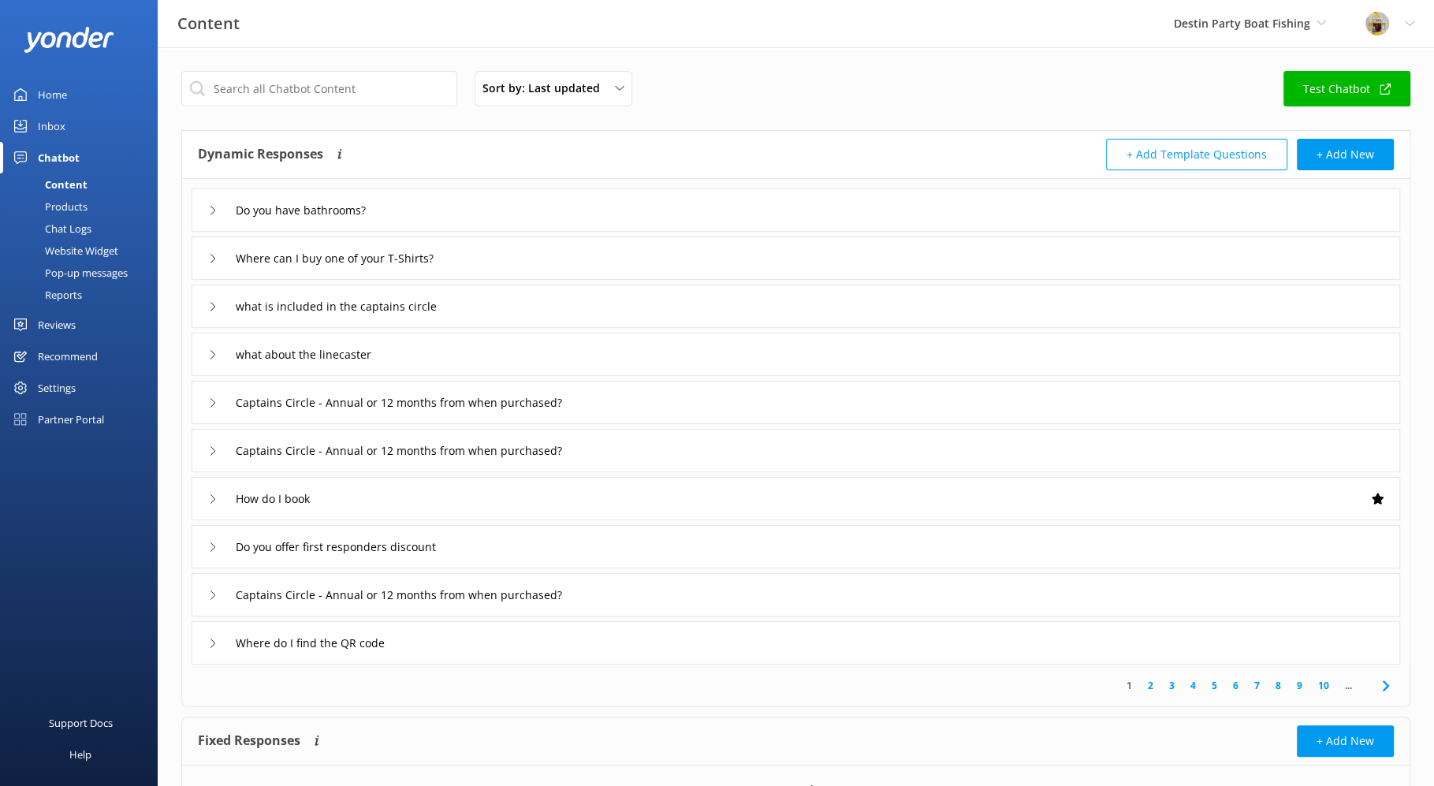
click at [81, 206] on div "Products" at bounding box center [48, 207] width 78 height 22
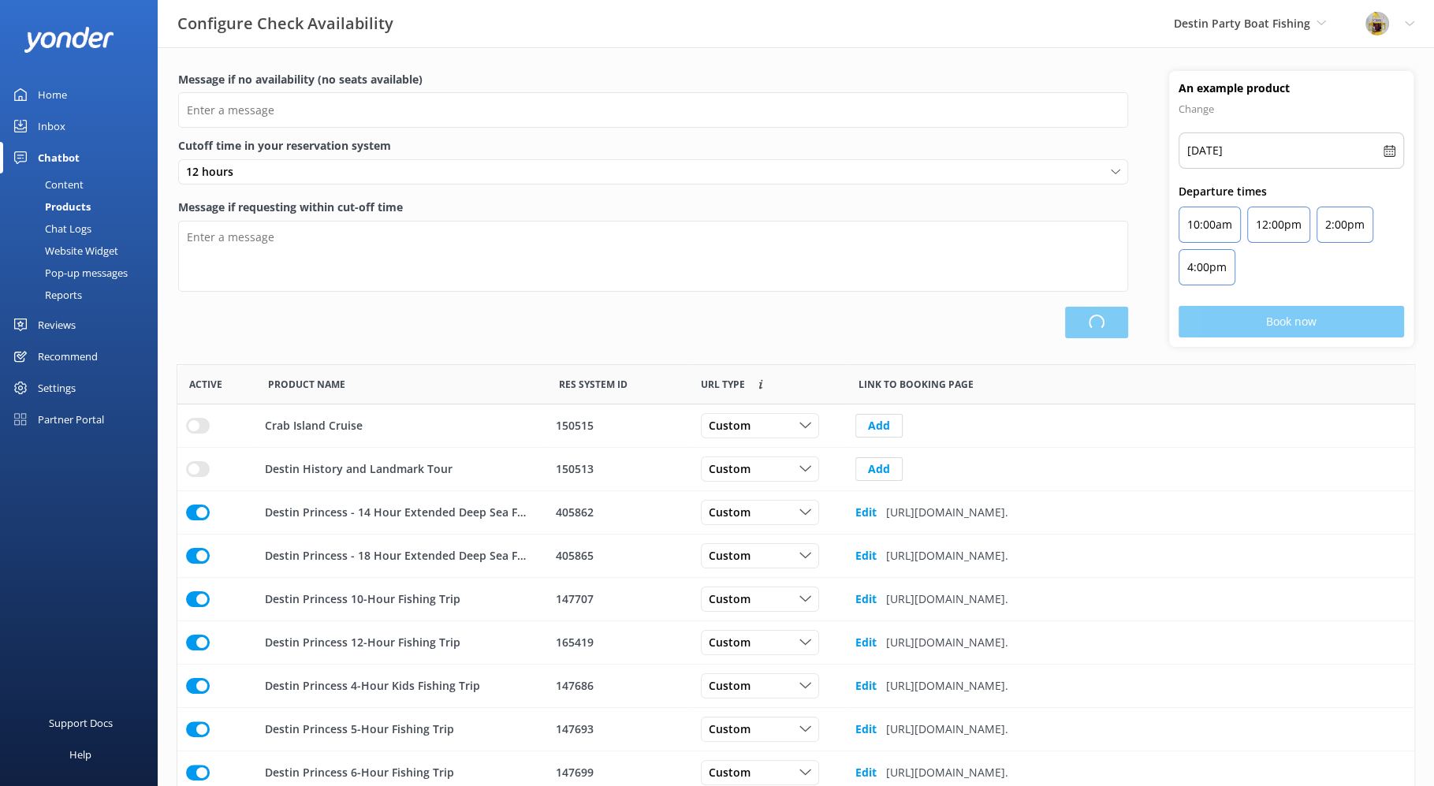
scroll to position [458, 1222]
type input "There are no seats available, please check an alternative day"
type textarea "Our online booking system closes {hours} prior to departure. Please contact us …"
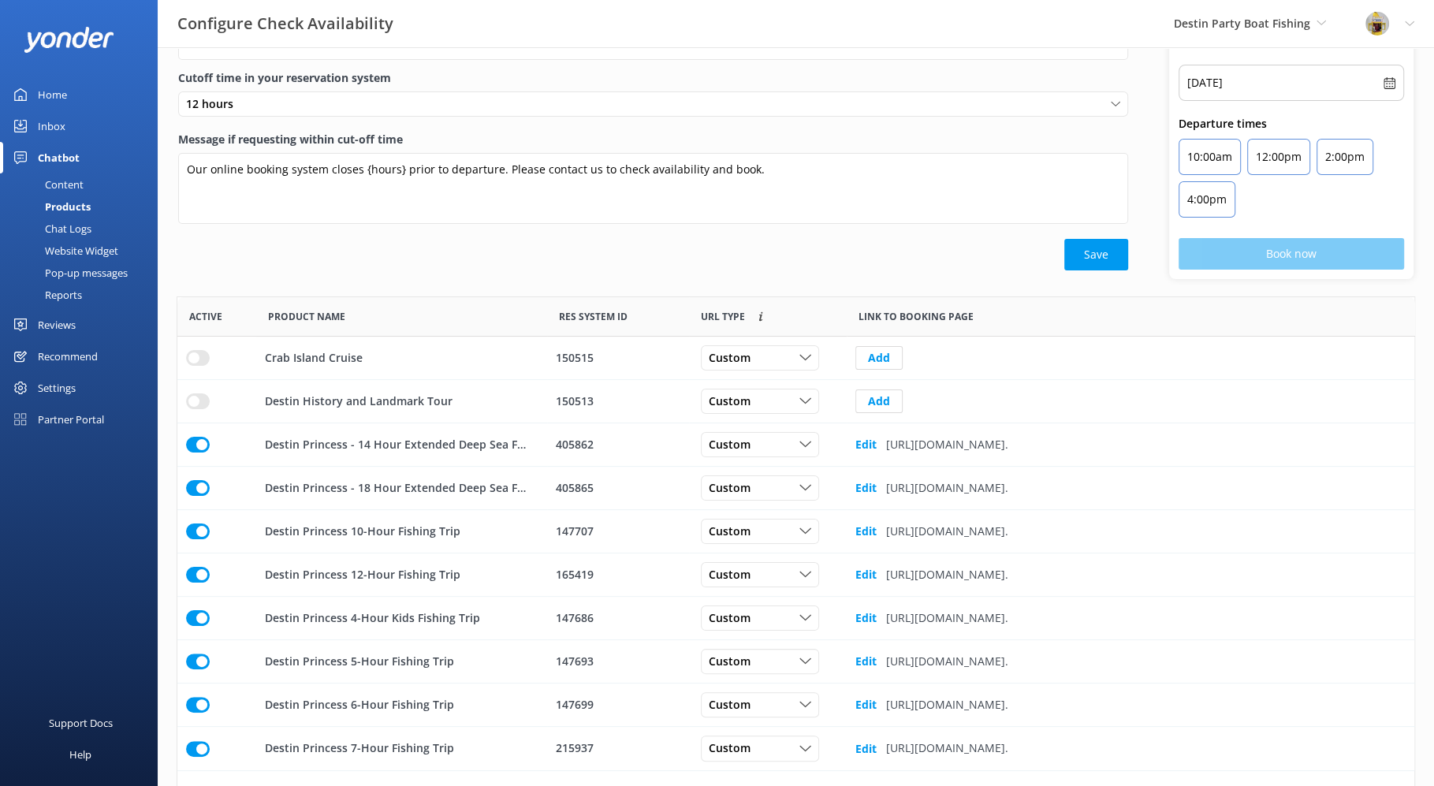
scroll to position [0, 0]
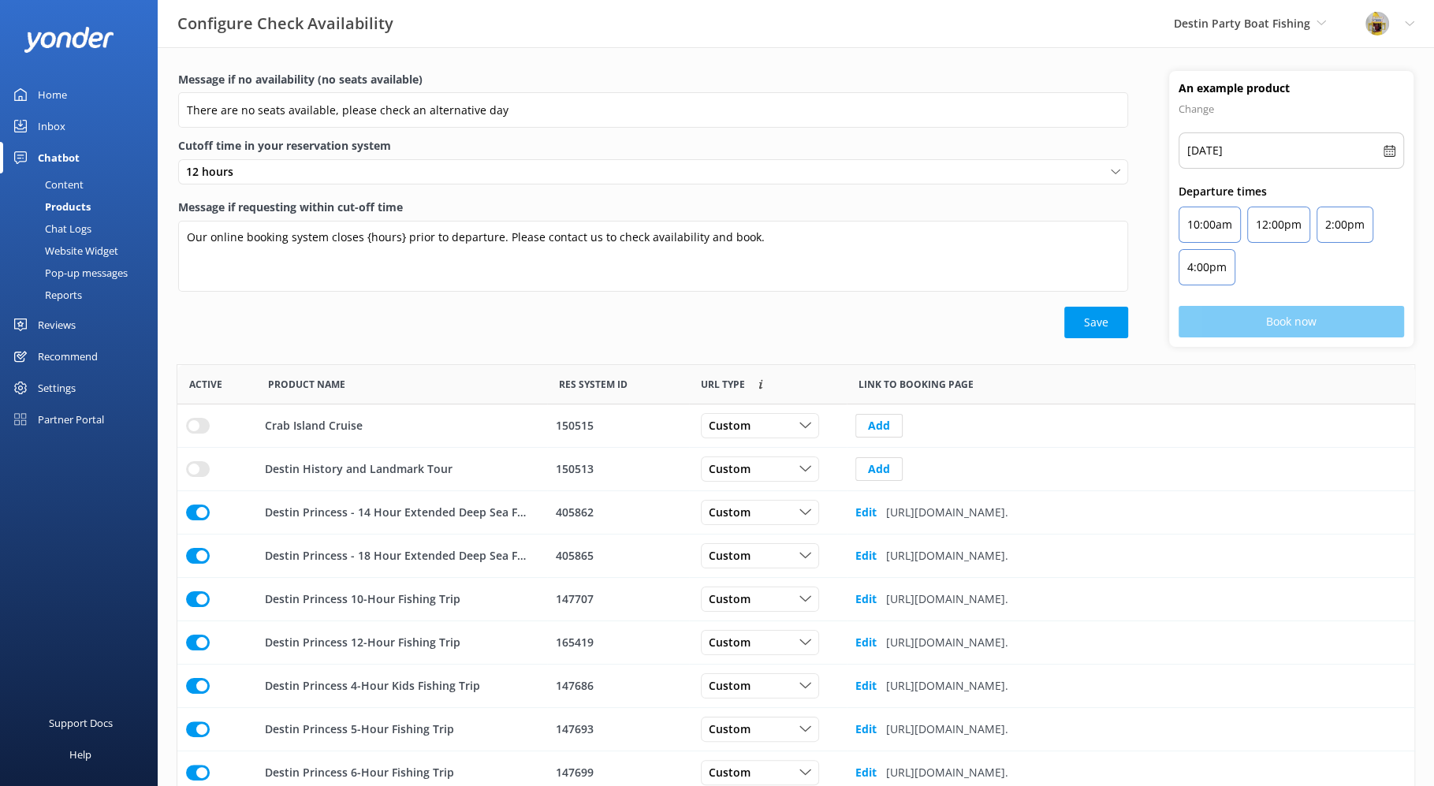
click at [68, 183] on div "Content" at bounding box center [46, 184] width 74 height 22
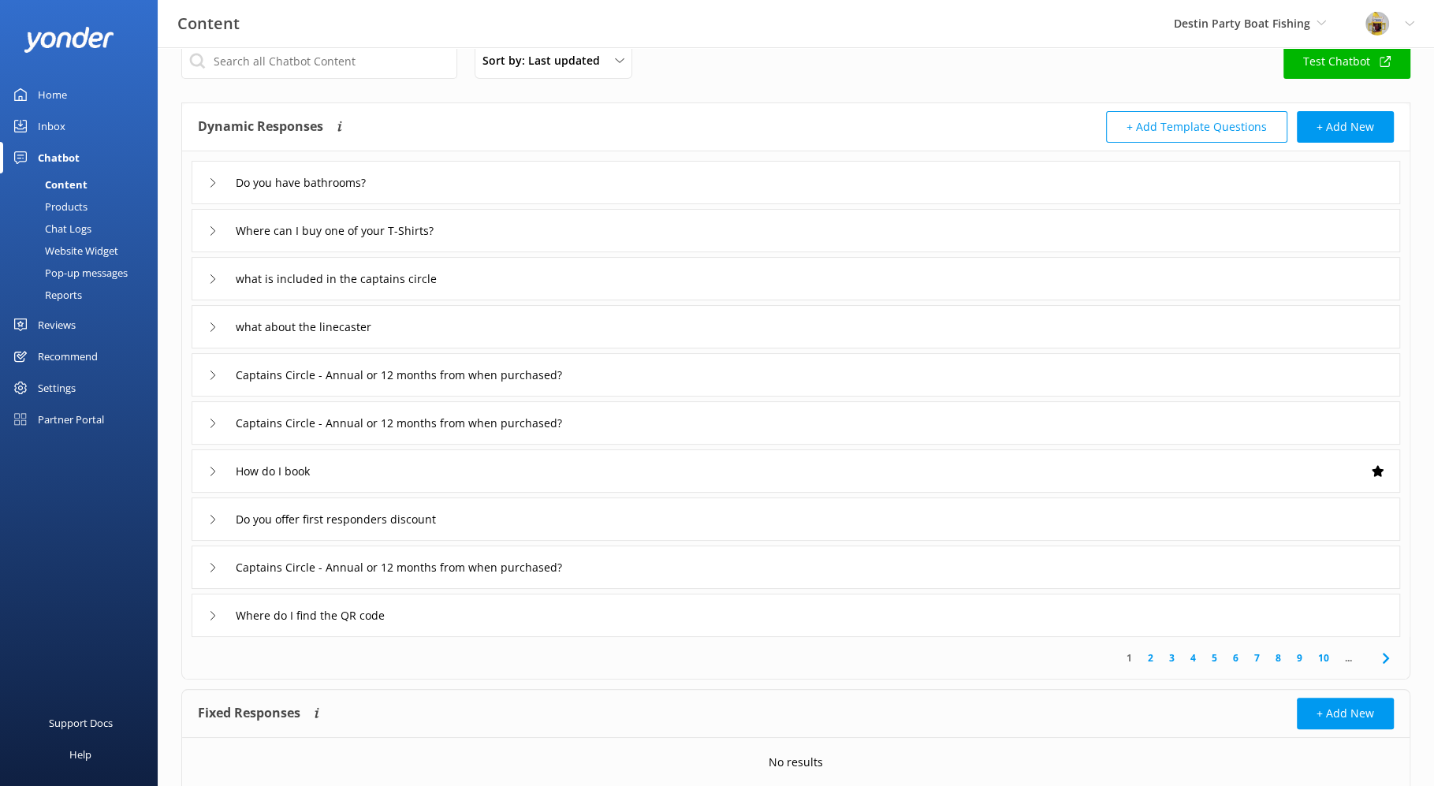
scroll to position [84, 0]
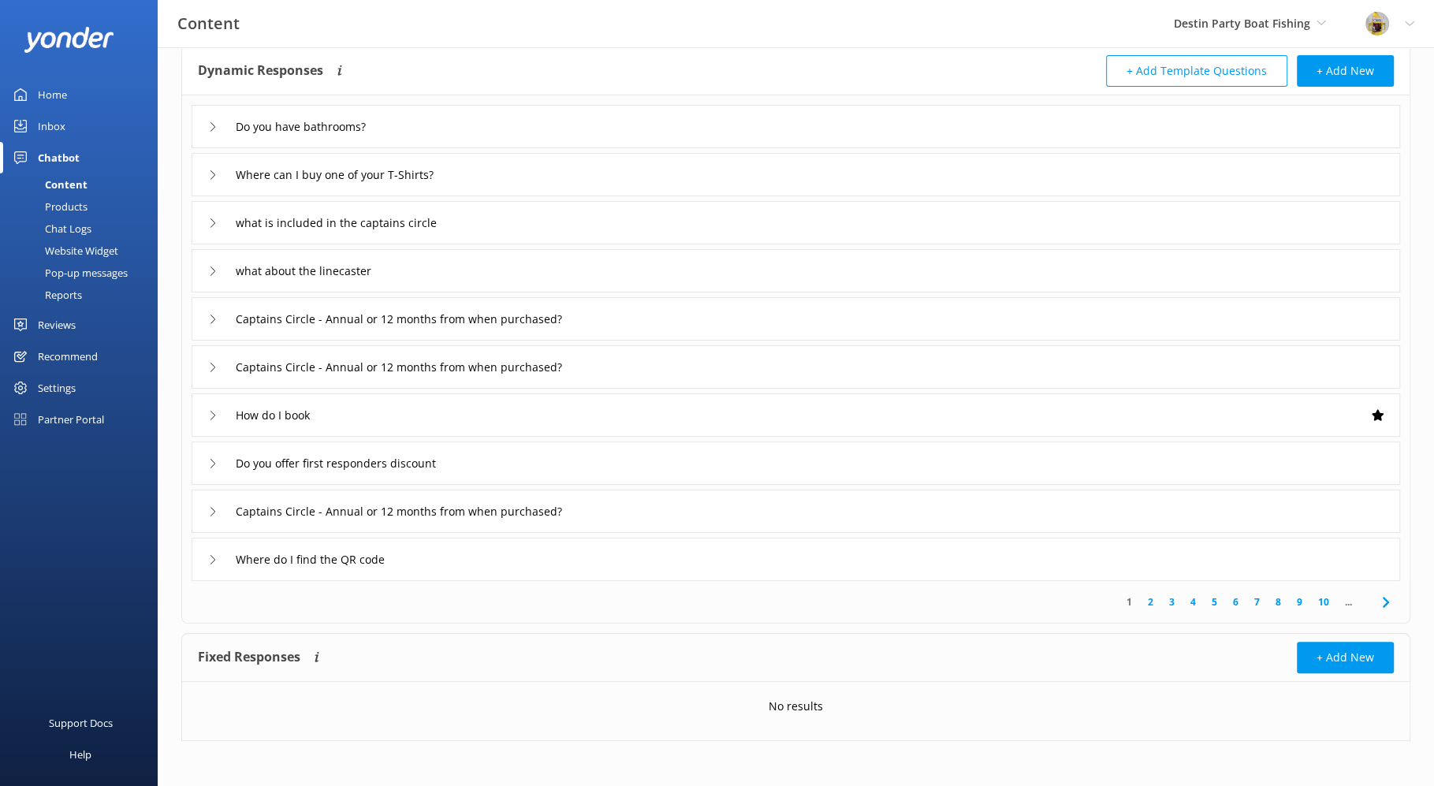
click at [1302, 601] on link "9" at bounding box center [1299, 601] width 21 height 15
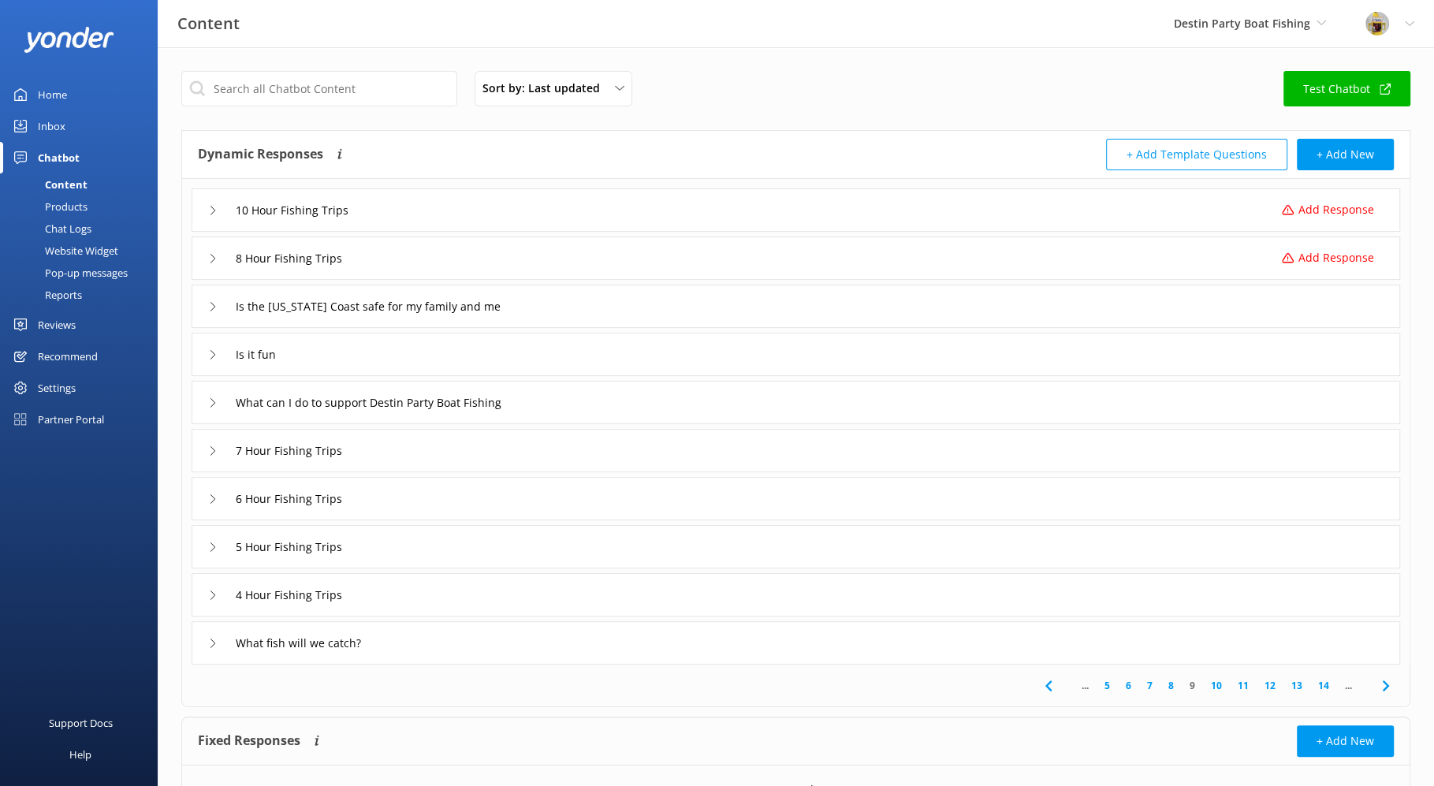
click at [1174, 687] on link "8" at bounding box center [1170, 685] width 21 height 15
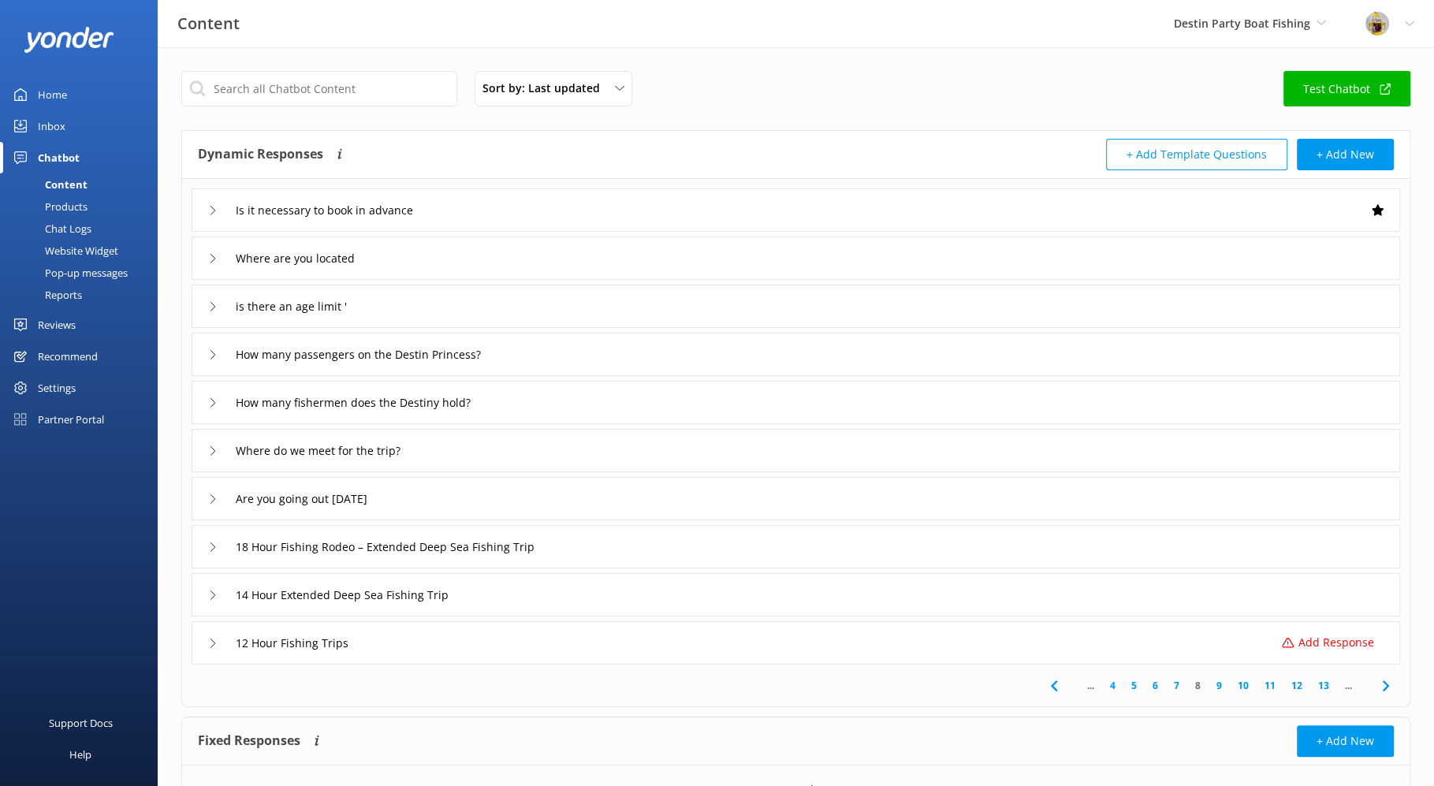
click at [1177, 685] on link "7" at bounding box center [1176, 685] width 21 height 15
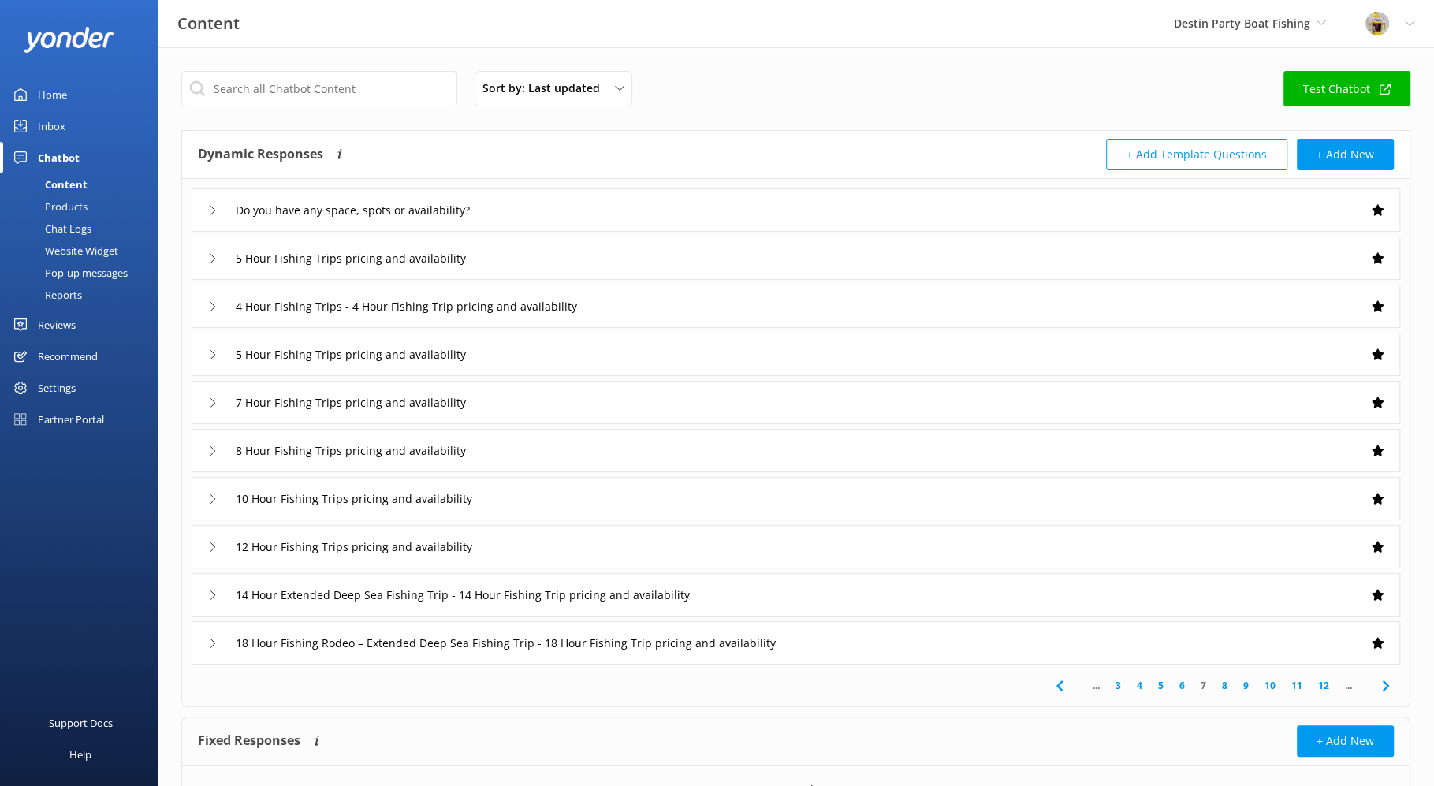
click at [1292, 683] on link "11" at bounding box center [1296, 685] width 27 height 15
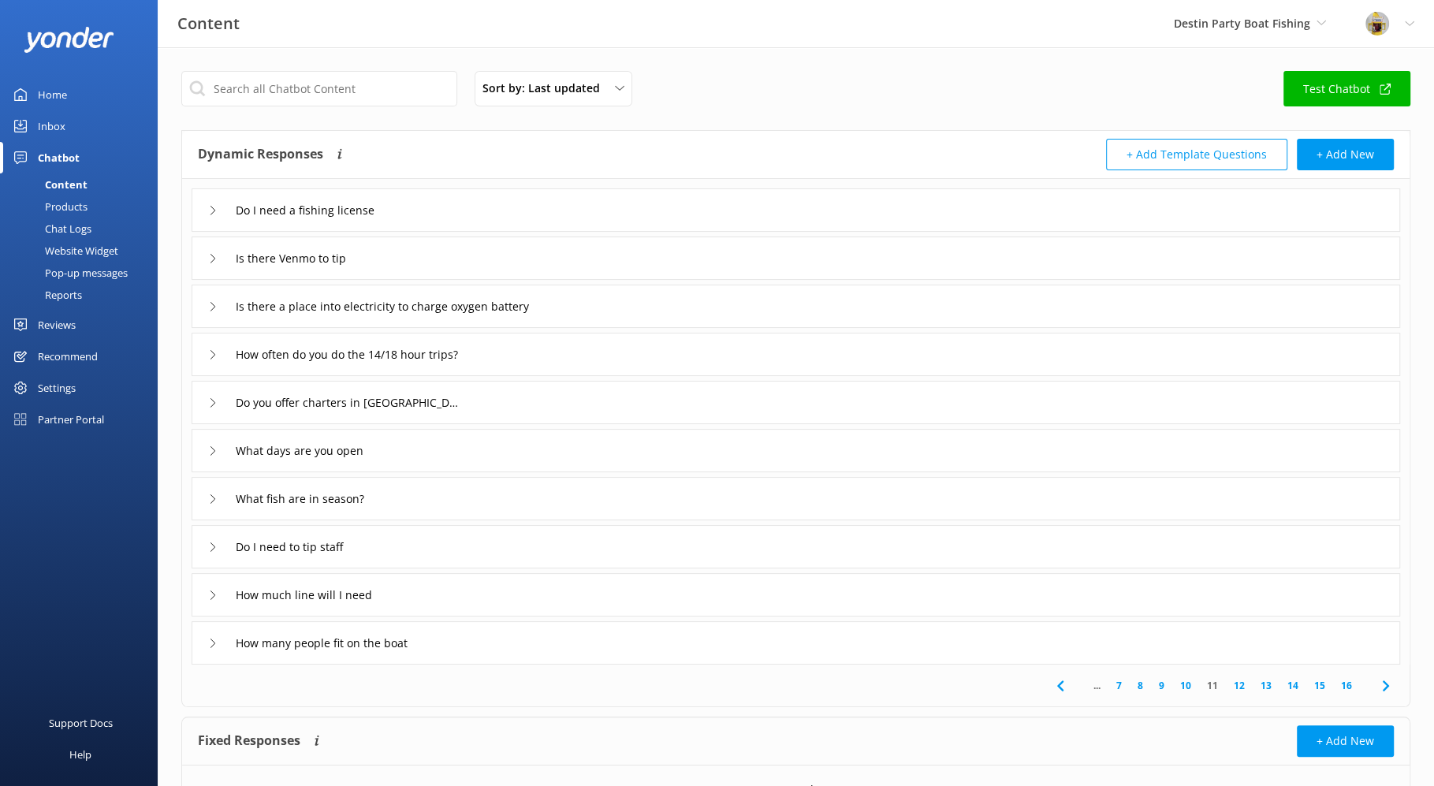
click at [52, 91] on div "Home" at bounding box center [52, 95] width 29 height 32
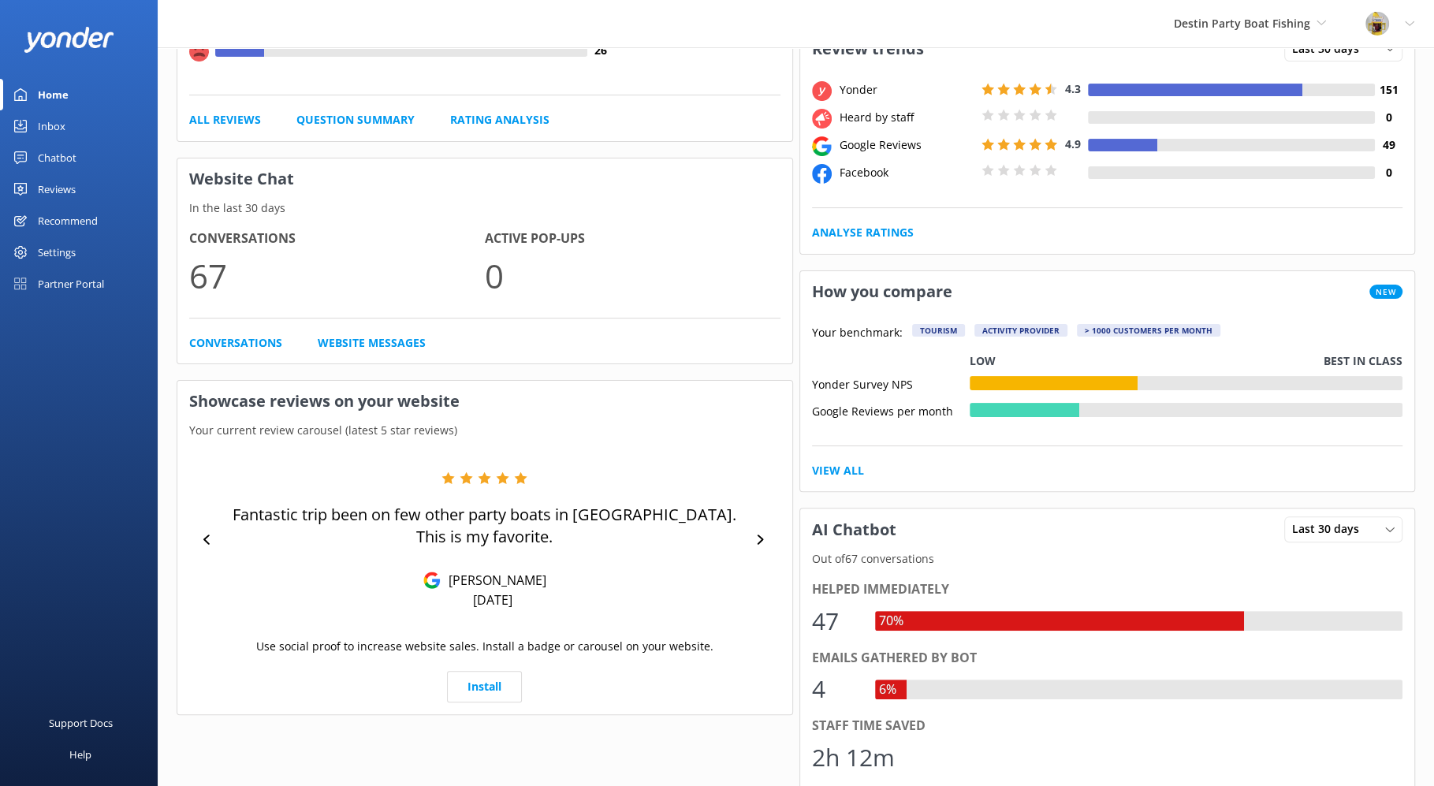
scroll to position [306, 0]
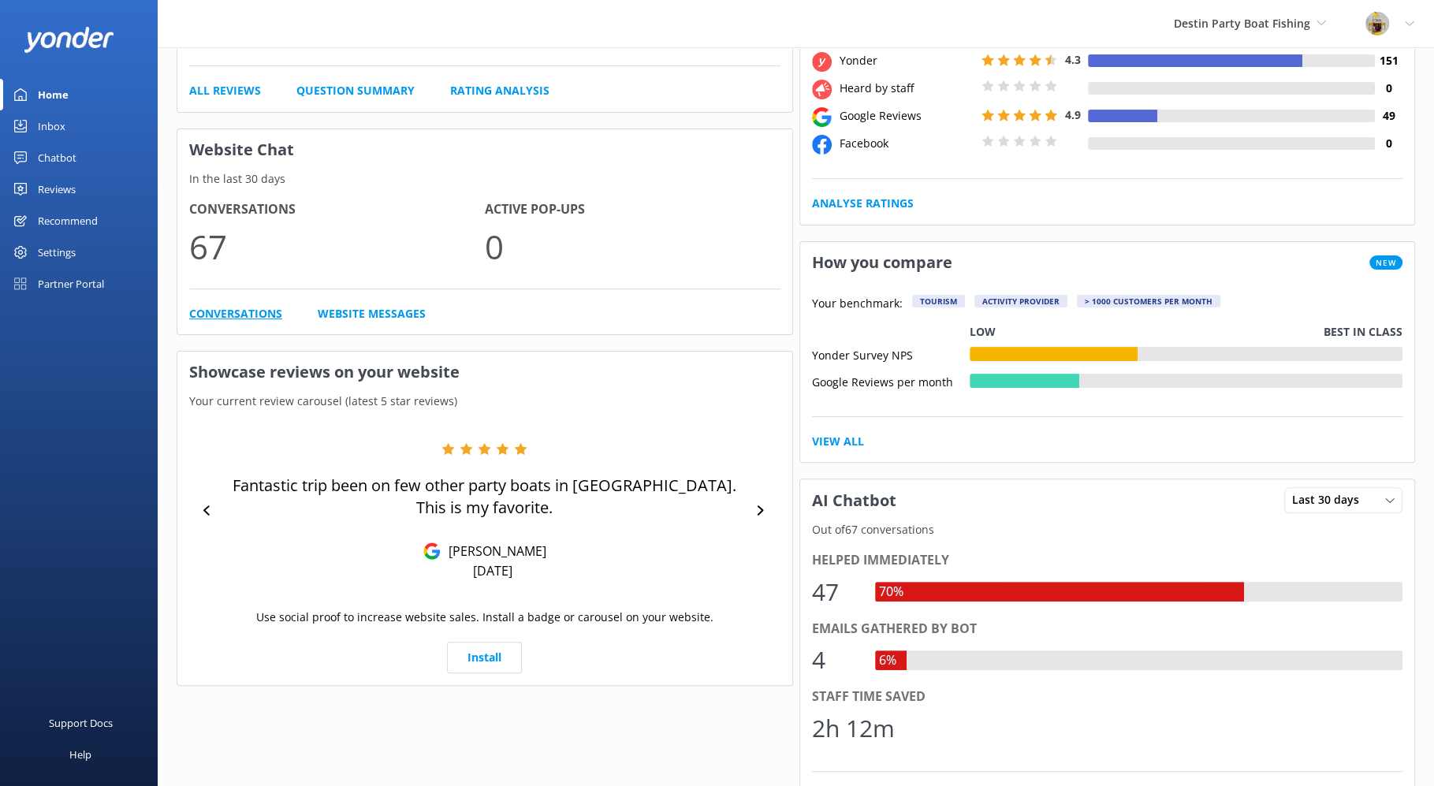
click at [245, 305] on link "Conversations" at bounding box center [235, 313] width 93 height 17
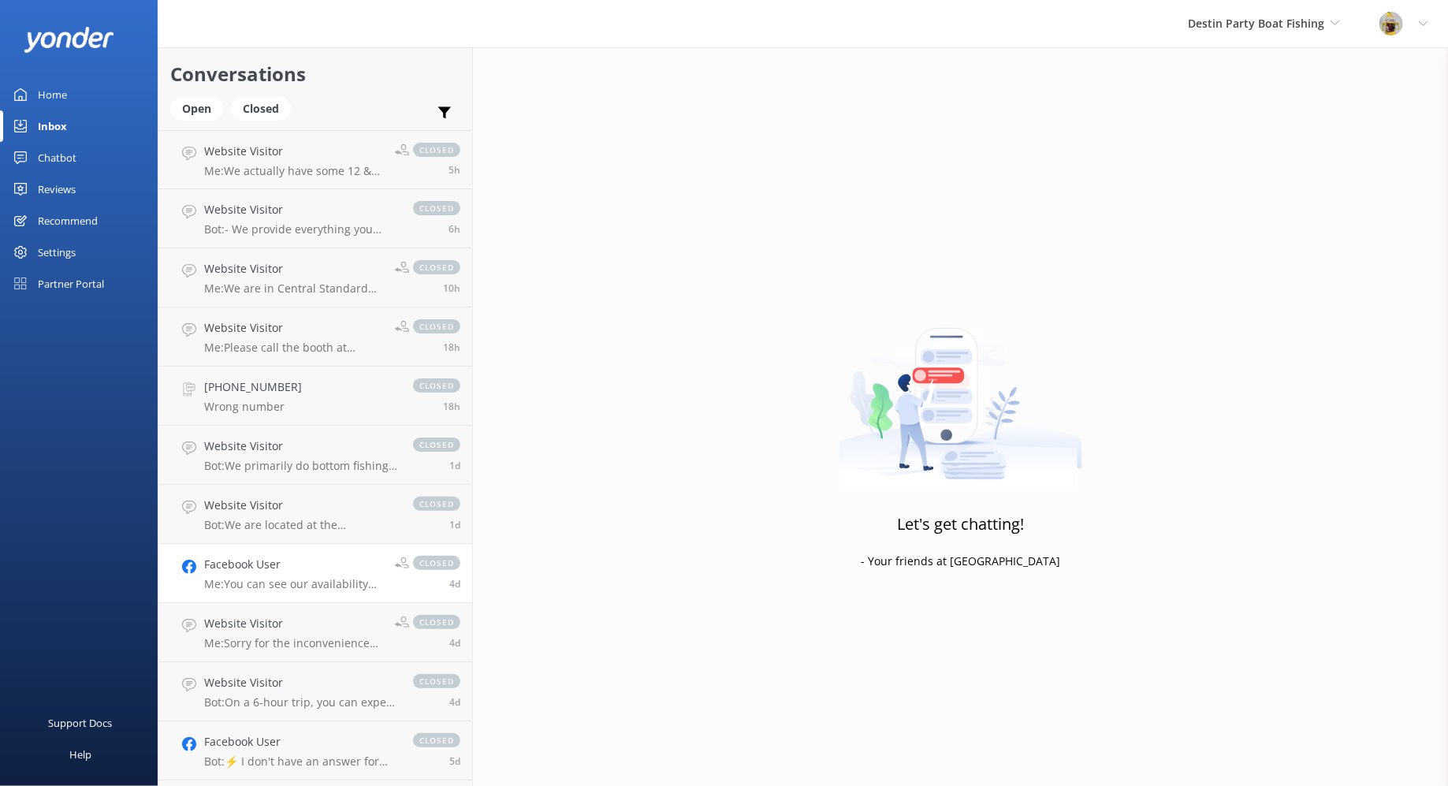
click at [304, 573] on h4 "Facebook User" at bounding box center [293, 564] width 179 height 17
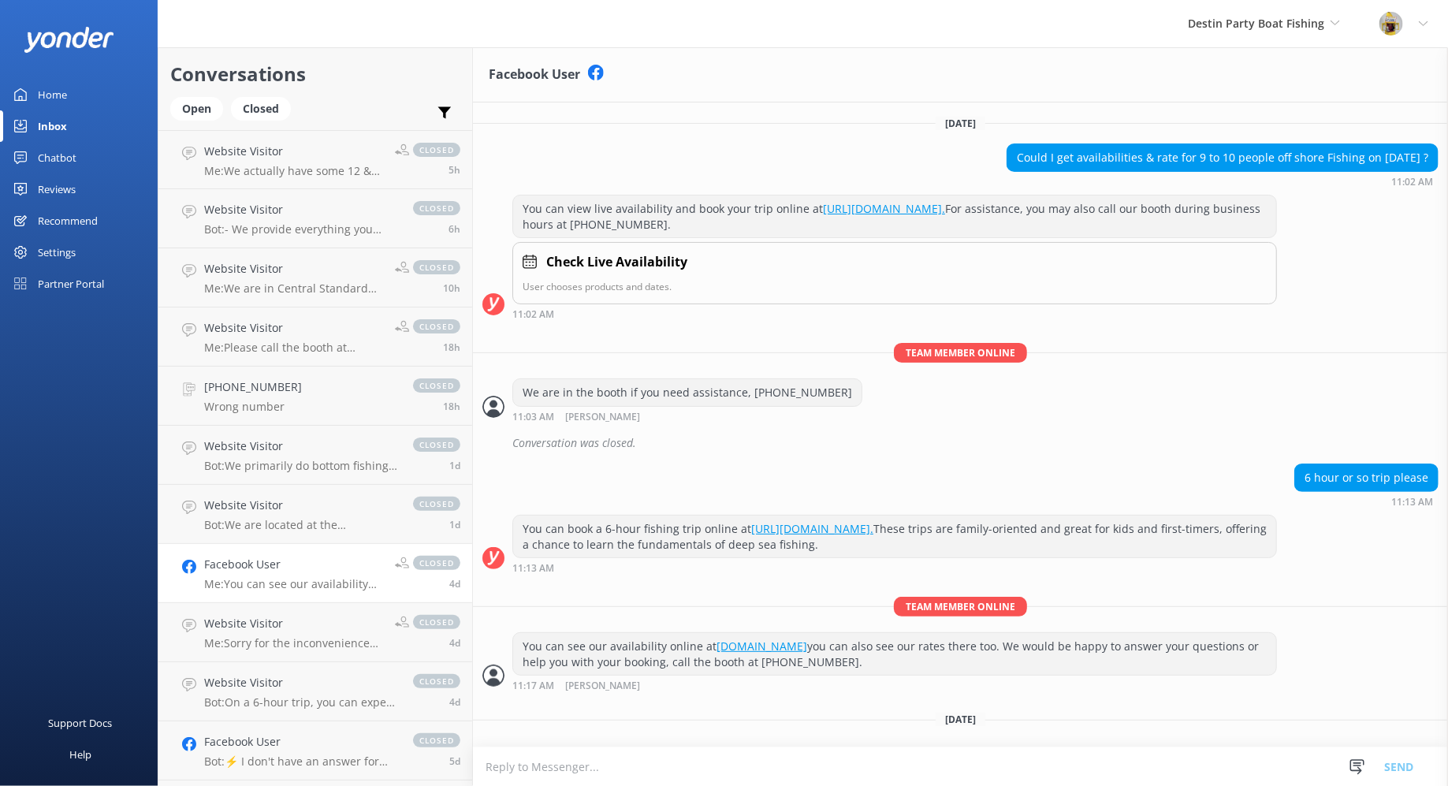
scroll to position [23, 0]
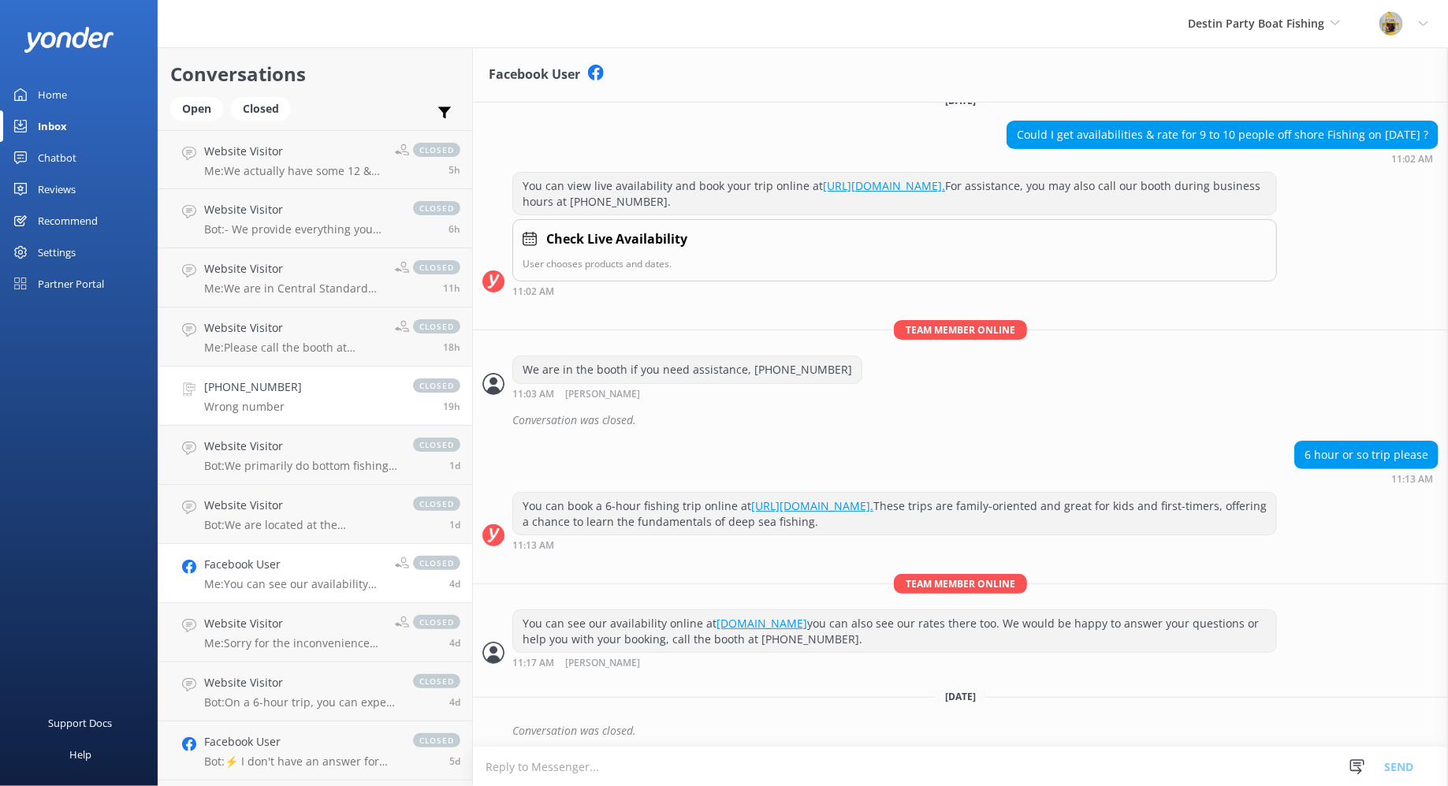
click at [314, 405] on link "[PHONE_NUMBER] Wrong number closed 19h" at bounding box center [315, 396] width 314 height 59
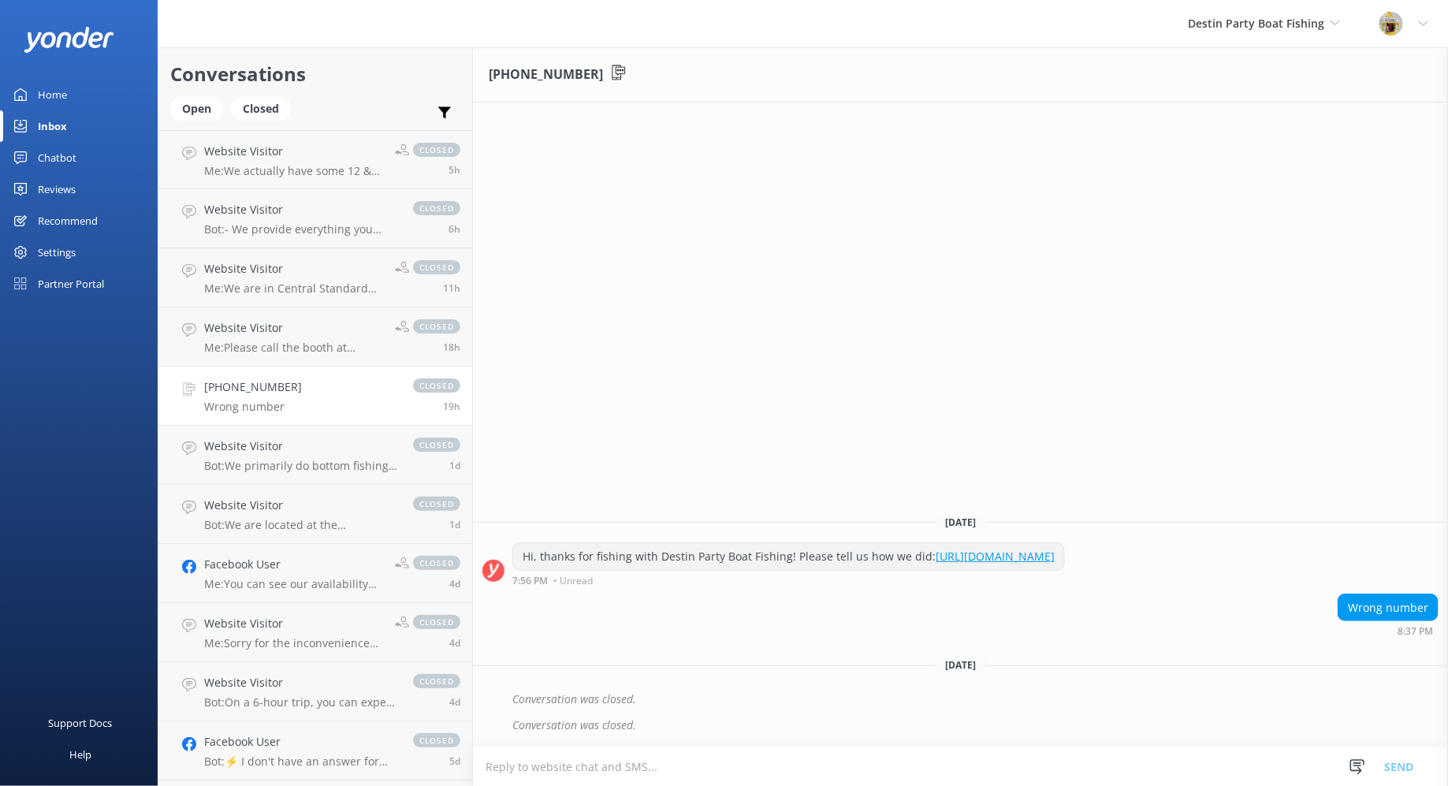
click at [993, 557] on link "[URL][DOMAIN_NAME]" at bounding box center [995, 556] width 119 height 15
